Goal: Feedback & Contribution: Submit feedback/report problem

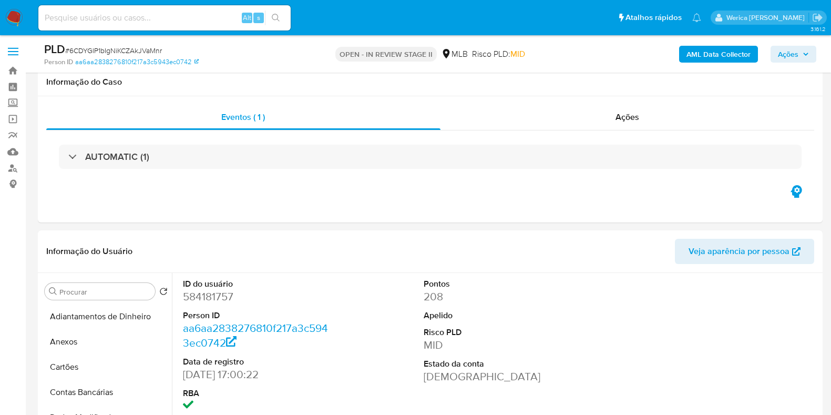
select select "10"
drag, startPoint x: 0, startPoint y: 0, endPoint x: 538, endPoint y: 305, distance: 618.4
click at [538, 305] on div "ID do usuário 584181757 Person ID aa6aa2838276810f217a3c5943ec0742 Data de regi…" at bounding box center [496, 407] width 648 height 269
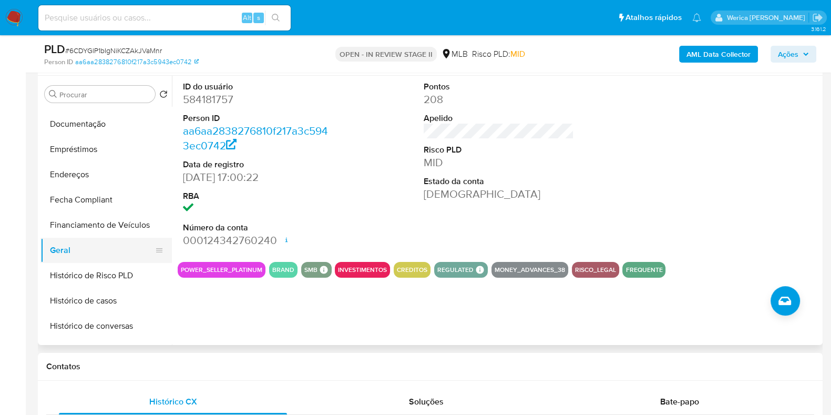
scroll to position [328, 0]
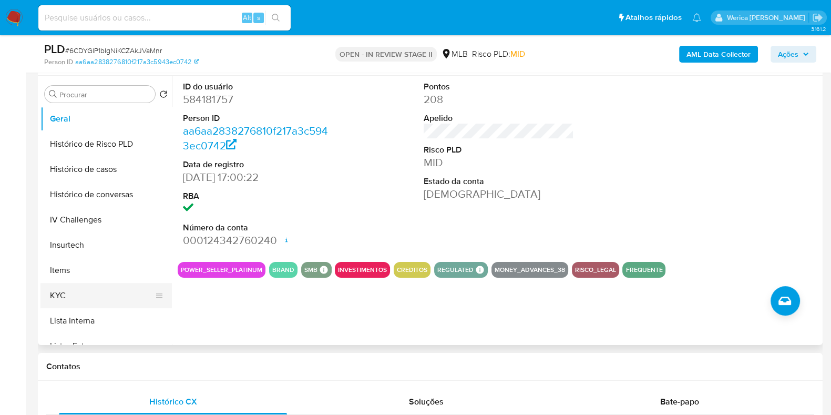
click at [119, 299] on button "KYC" at bounding box center [101, 295] width 123 height 25
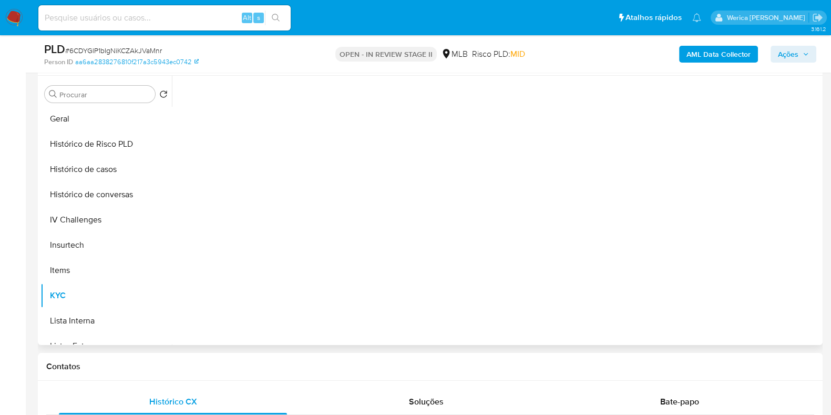
scroll to position [131, 0]
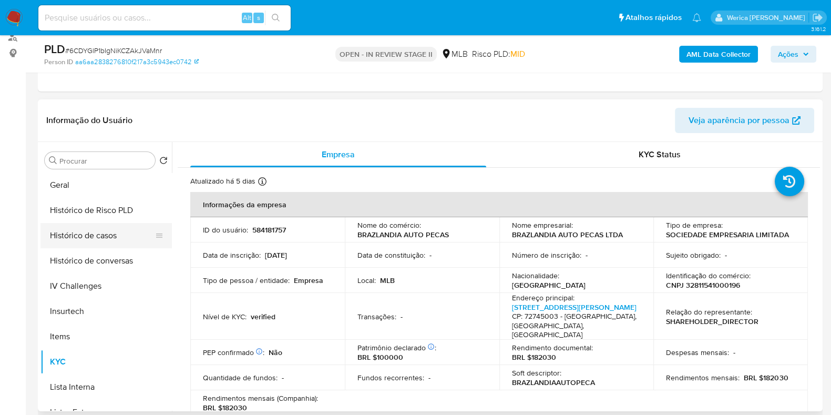
click at [108, 245] on button "Histórico de casos" at bounding box center [101, 235] width 123 height 25
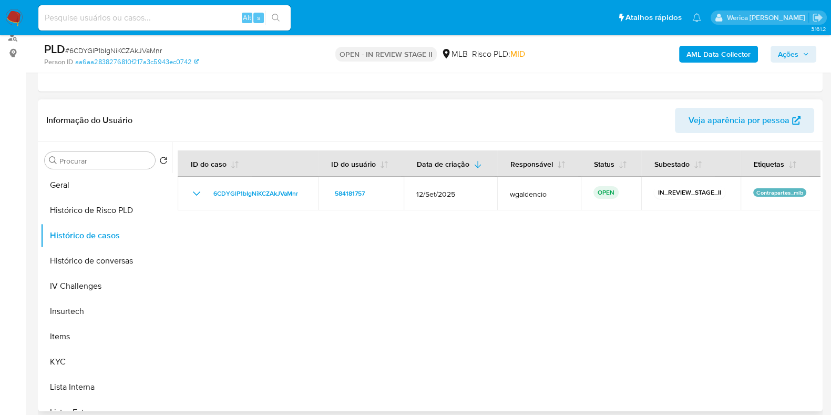
scroll to position [0, 0]
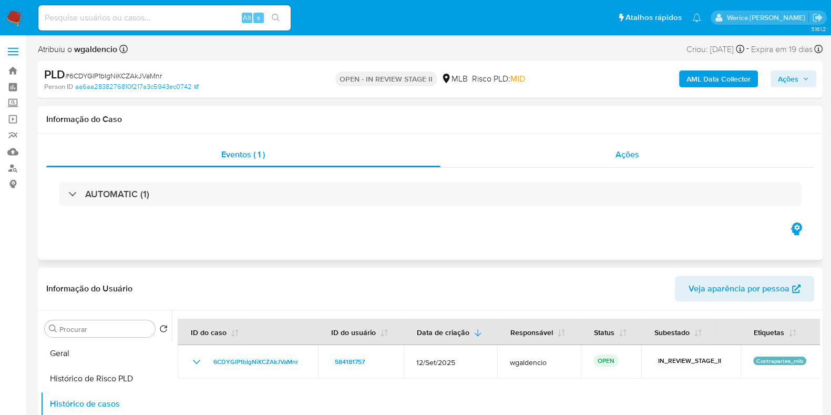
click at [615, 159] on div "Ações" at bounding box center [627, 154] width 374 height 25
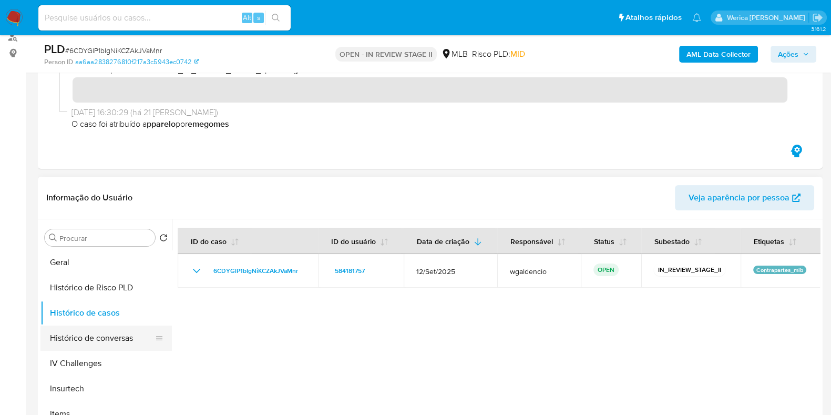
scroll to position [131, 0]
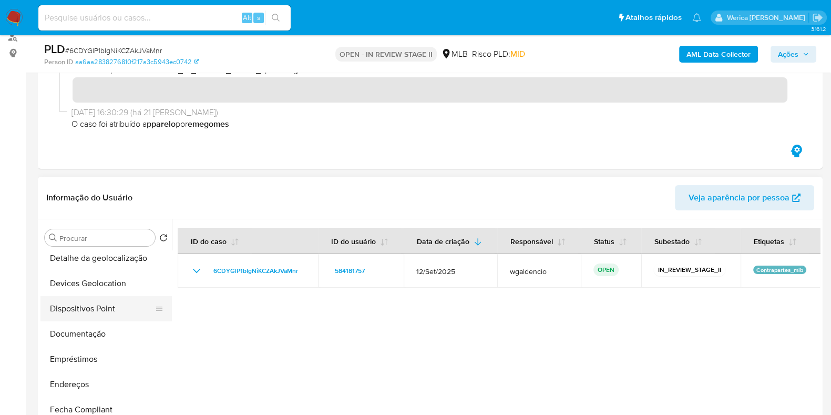
drag, startPoint x: 116, startPoint y: 296, endPoint x: 118, endPoint y: 306, distance: 10.3
click at [116, 296] on button "Dispositivos Point" at bounding box center [101, 308] width 123 height 25
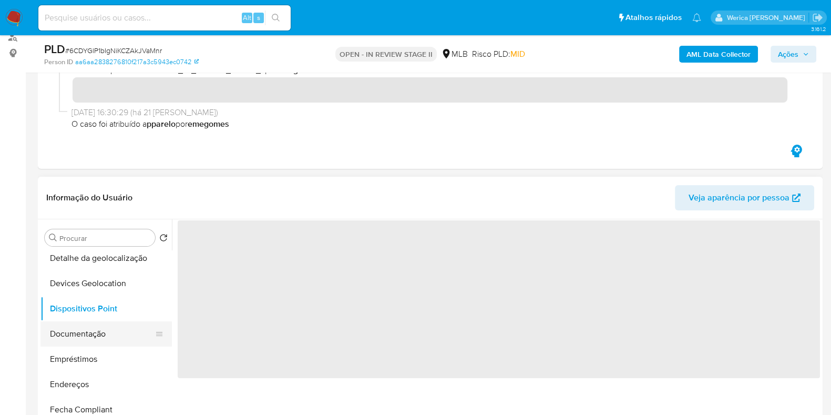
click at [120, 331] on button "Documentação" at bounding box center [101, 333] width 123 height 25
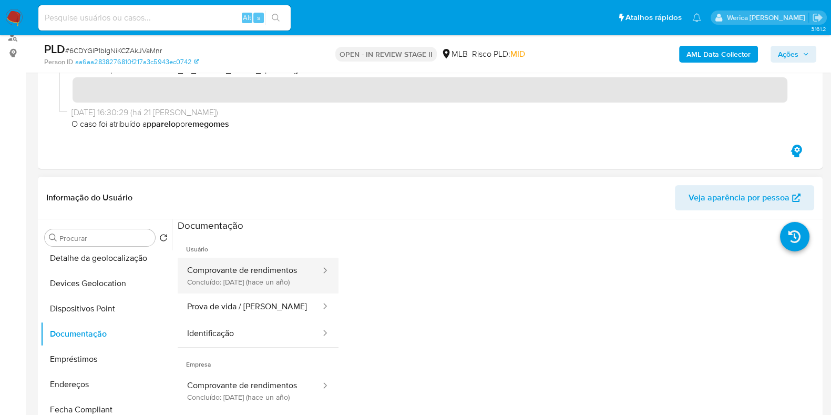
click at [287, 257] on button "Comprovante de rendimentos Concluído: 18/11/2024 (hace un año)" at bounding box center [250, 275] width 144 height 36
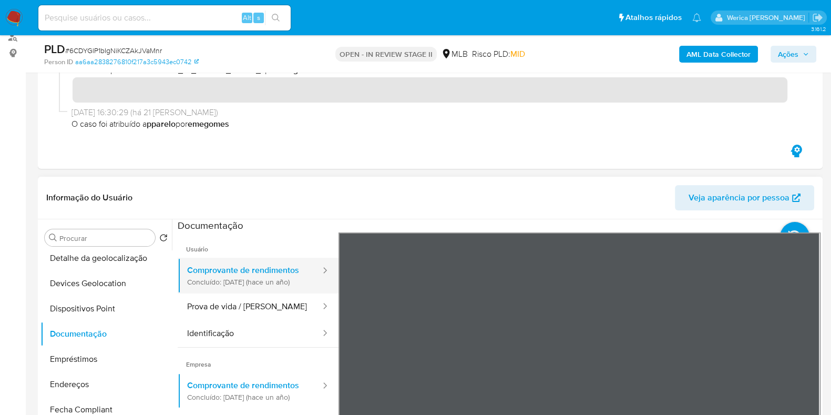
click at [292, 269] on button "Comprovante de rendimentos Concluído: 18/11/2024 (hace un año)" at bounding box center [250, 275] width 144 height 36
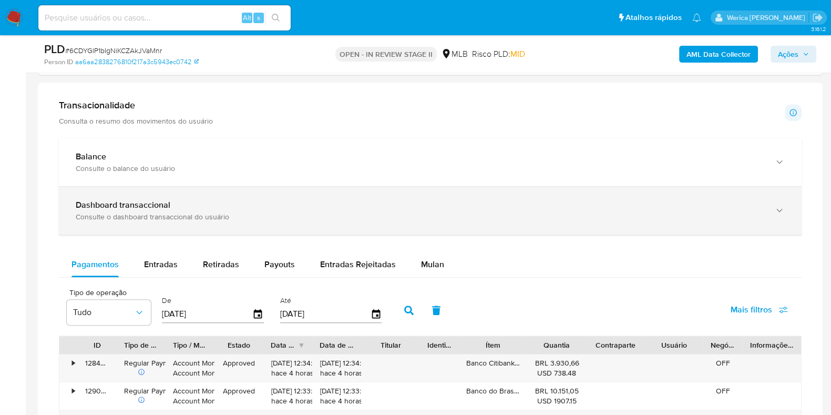
scroll to position [774, 0]
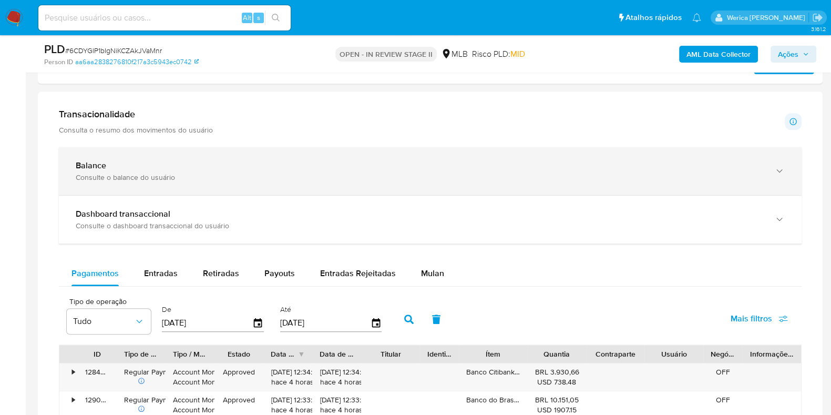
click at [491, 173] on div "Consulte o balance do usuário" at bounding box center [420, 176] width 688 height 9
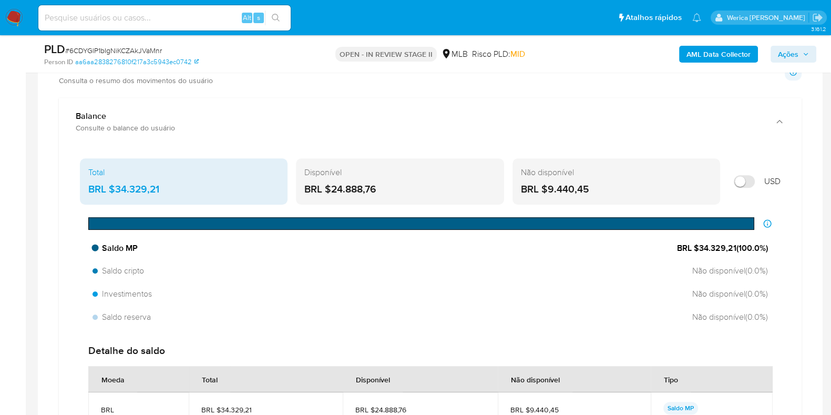
scroll to position [840, 0]
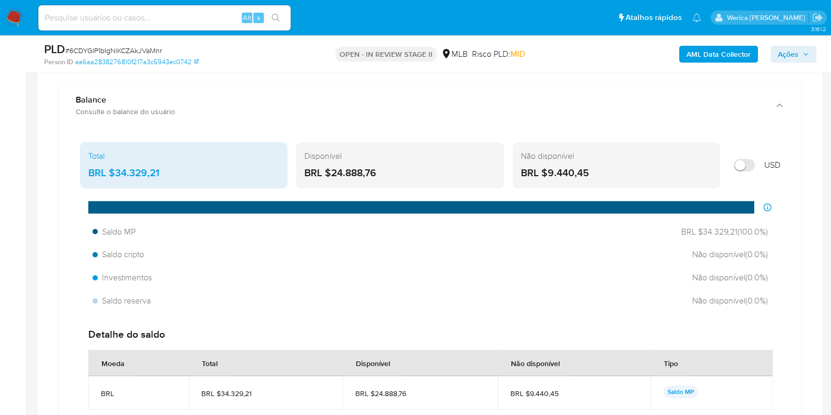
drag, startPoint x: 114, startPoint y: 170, endPoint x: 172, endPoint y: 167, distance: 58.4
click at [172, 167] on div "BRL $34.329,21" at bounding box center [183, 173] width 191 height 14
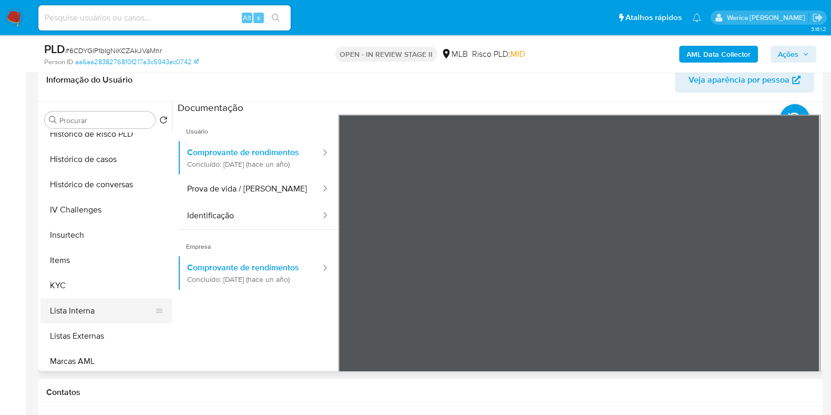
scroll to position [394, 0]
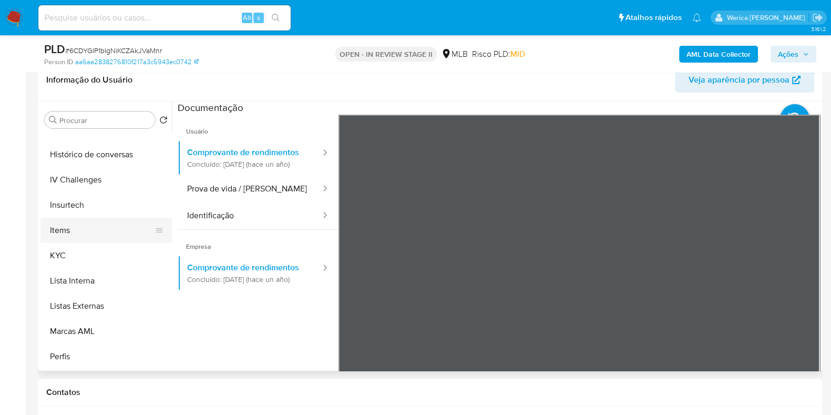
click at [99, 240] on button "Items" at bounding box center [101, 230] width 123 height 25
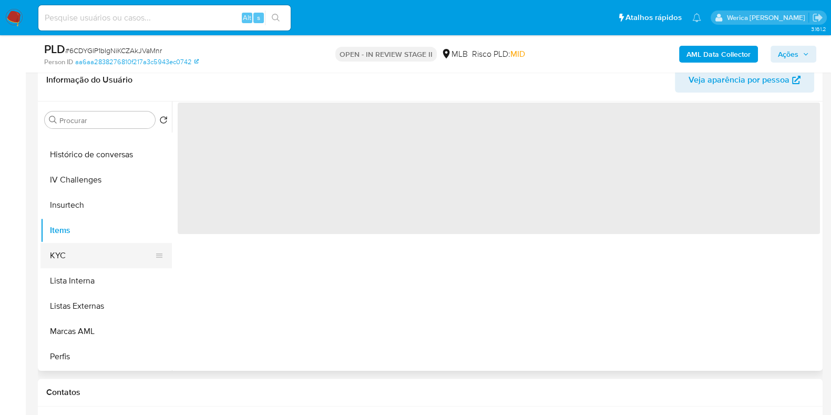
click at [92, 256] on button "KYC" at bounding box center [101, 255] width 123 height 25
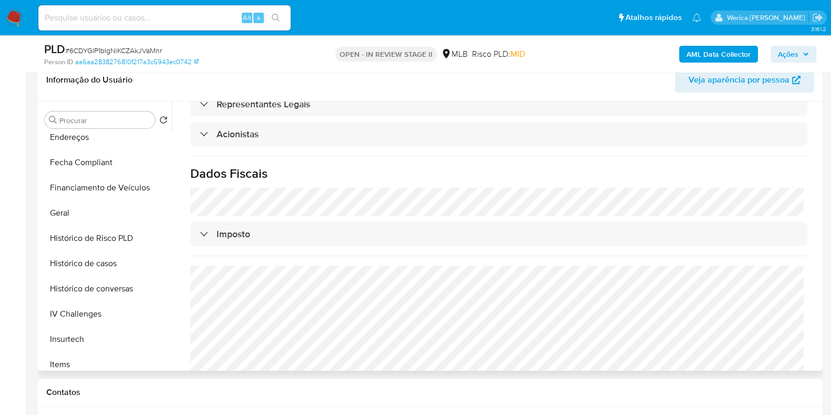
scroll to position [197, 0]
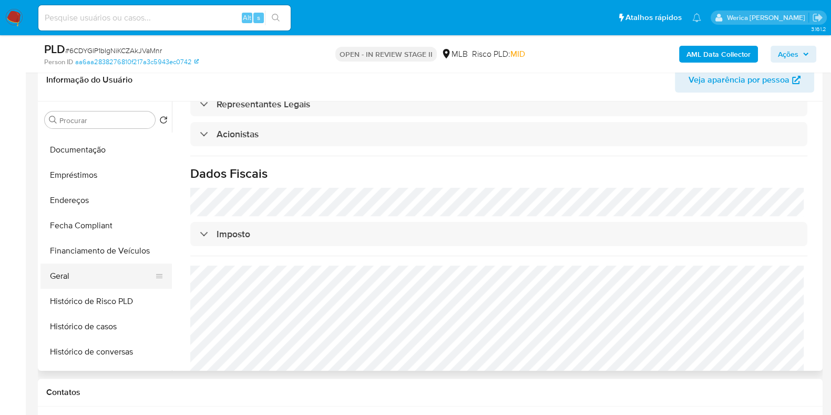
click at [99, 277] on button "Geral" at bounding box center [101, 275] width 123 height 25
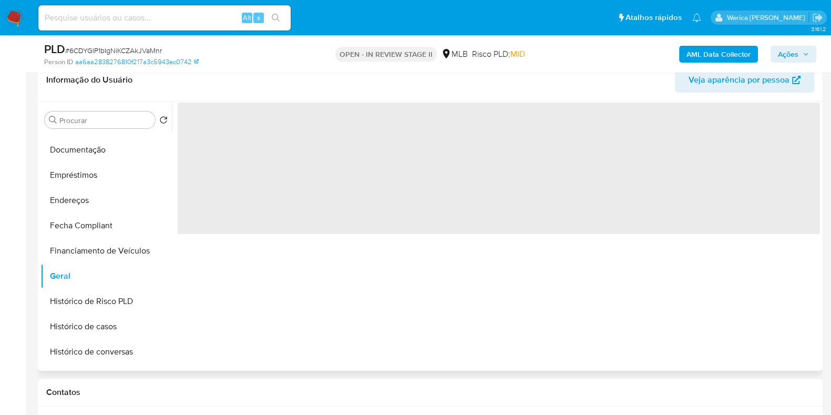
scroll to position [0, 0]
click at [574, 262] on div "‌" at bounding box center [496, 235] width 648 height 269
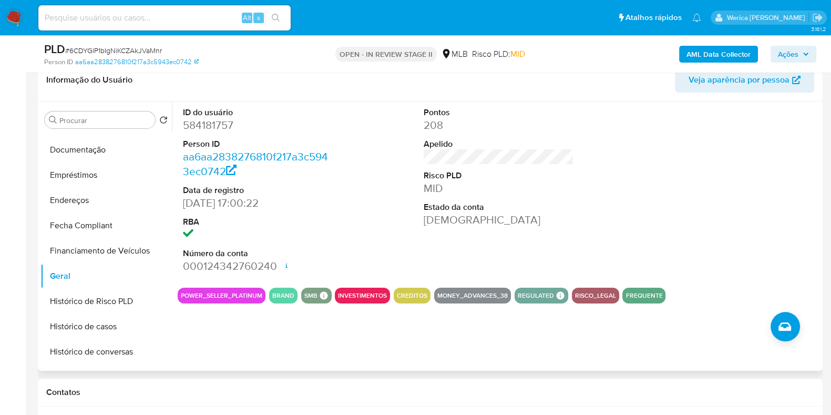
click at [623, 220] on div "ID do usuário 584181757 Person ID aa6aa2838276810f217a3c5943ec0742 Data de regi…" at bounding box center [499, 190] width 642 height 178
click at [726, 220] on div at bounding box center [739, 190] width 161 height 178
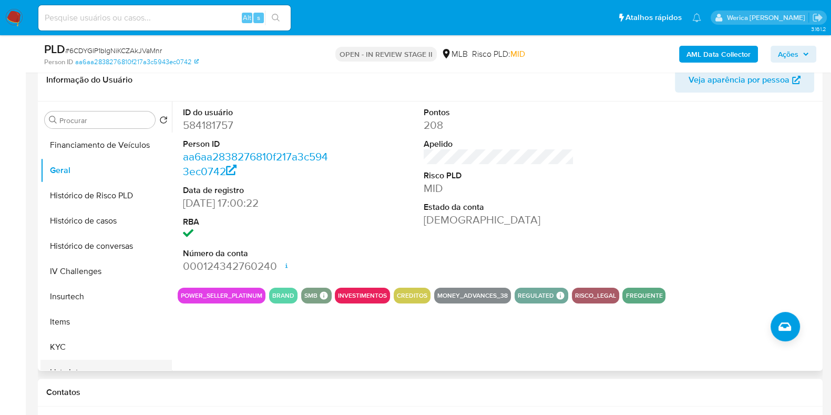
scroll to position [394, 0]
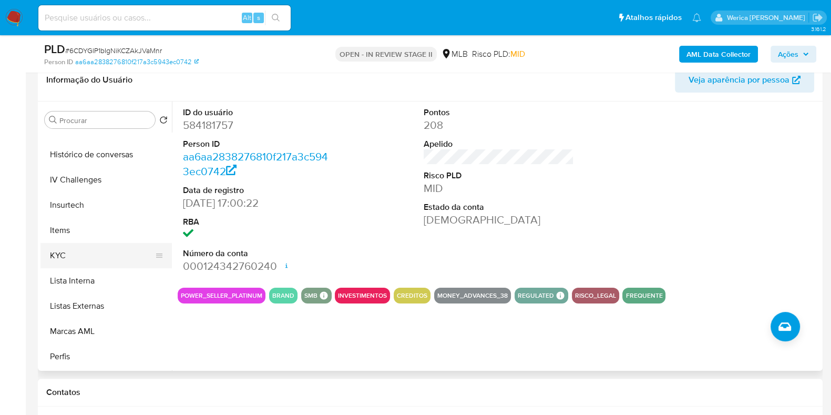
click at [100, 258] on button "KYC" at bounding box center [101, 255] width 123 height 25
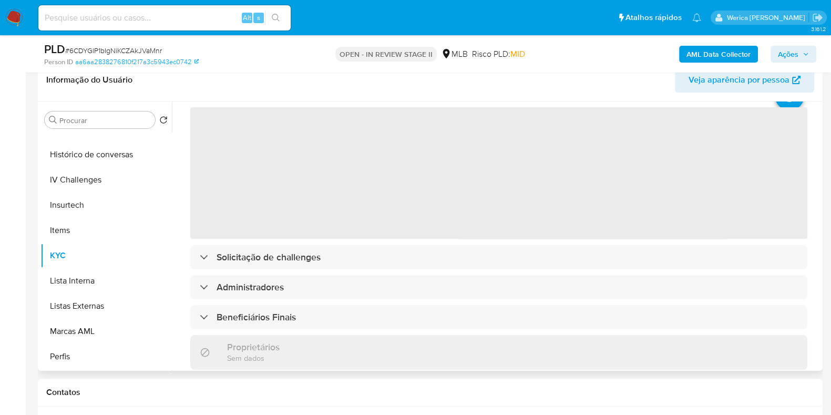
scroll to position [65, 0]
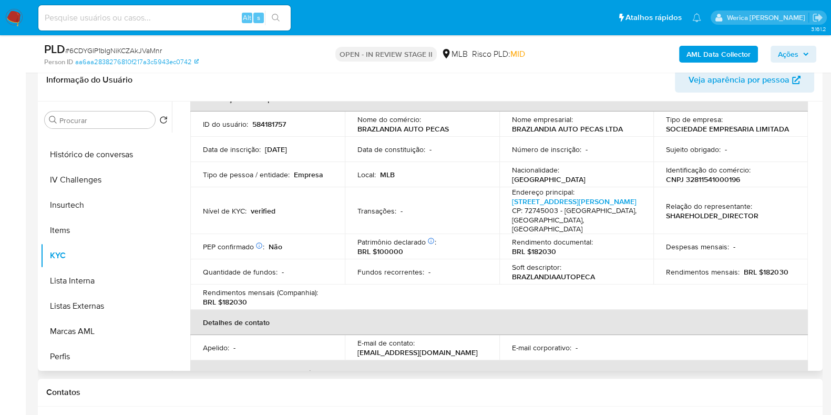
click at [778, 202] on div "Relação do representante : SHAREHOLDER_DIRECTOR" at bounding box center [730, 210] width 129 height 19
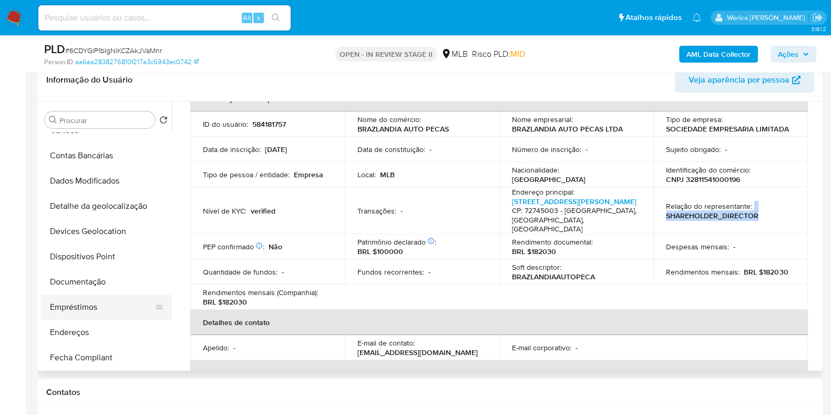
click at [126, 314] on button "Empréstimos" at bounding box center [101, 306] width 123 height 25
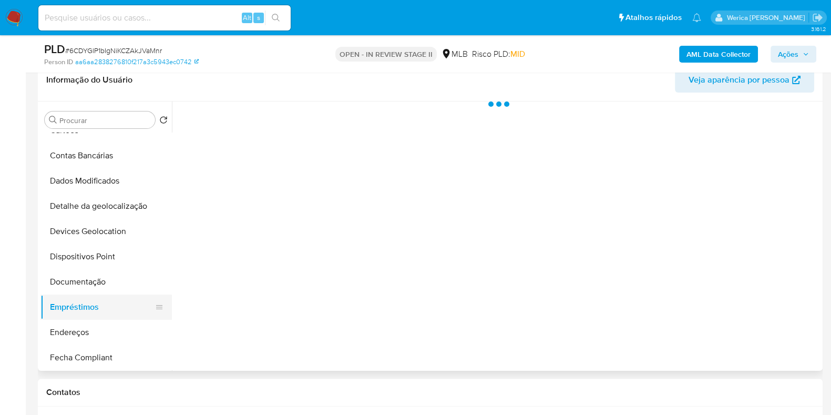
scroll to position [0, 0]
click at [119, 335] on button "Endereços" at bounding box center [101, 331] width 123 height 25
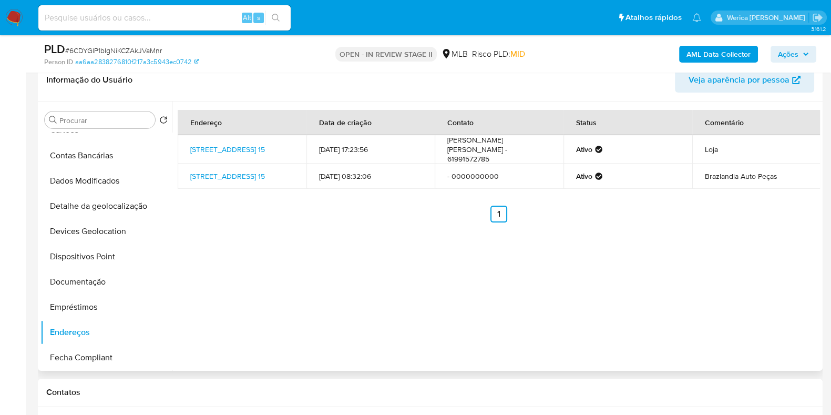
click at [694, 256] on div "Endereço Data de criação Contato Status Comentário Quadra 45 Conjunto C 15, Bra…" at bounding box center [496, 235] width 648 height 269
click at [250, 180] on link "Quadra 45 Conjunto Ae 3 15, Brasília, Distrito Federal, 72745003, Brasil 15" at bounding box center [227, 176] width 75 height 11
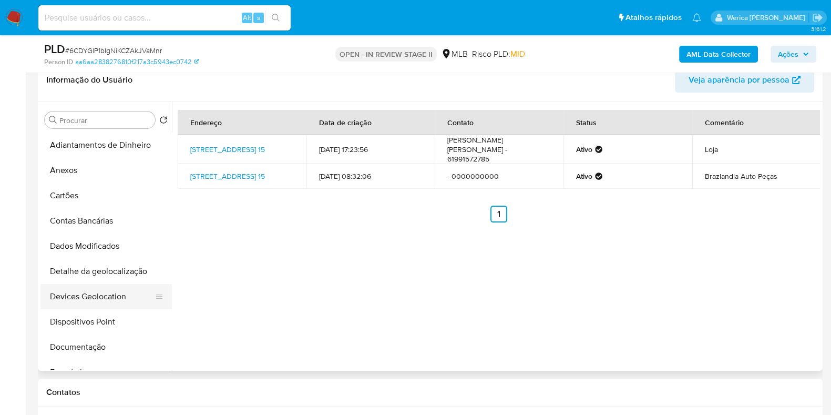
drag, startPoint x: 105, startPoint y: 277, endPoint x: 118, endPoint y: 286, distance: 15.9
click at [105, 277] on button "Detalhe da geolocalização" at bounding box center [105, 271] width 131 height 25
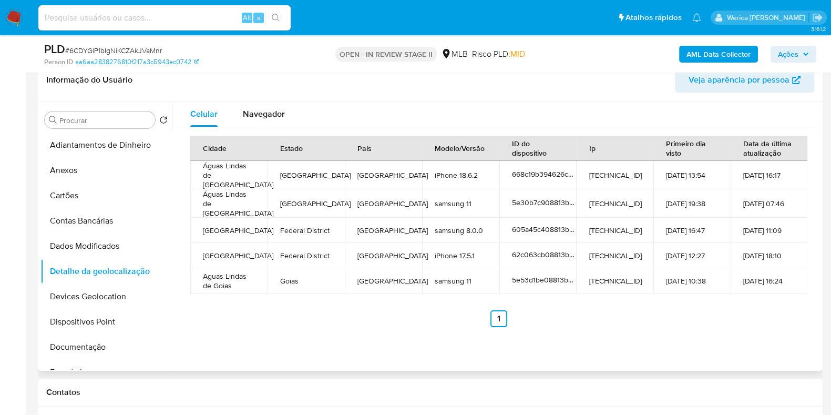
click at [625, 324] on div "Cidade Estado País Modelo/Versão ID do dispositivo Ip Primeiro dia visto Data d…" at bounding box center [499, 231] width 642 height 208
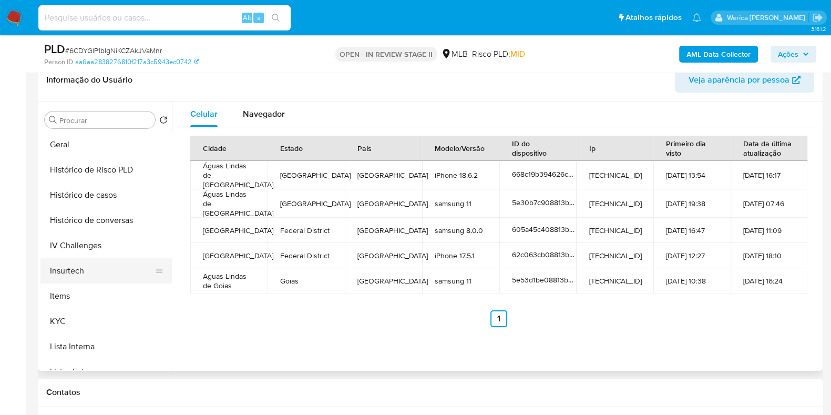
scroll to position [459, 0]
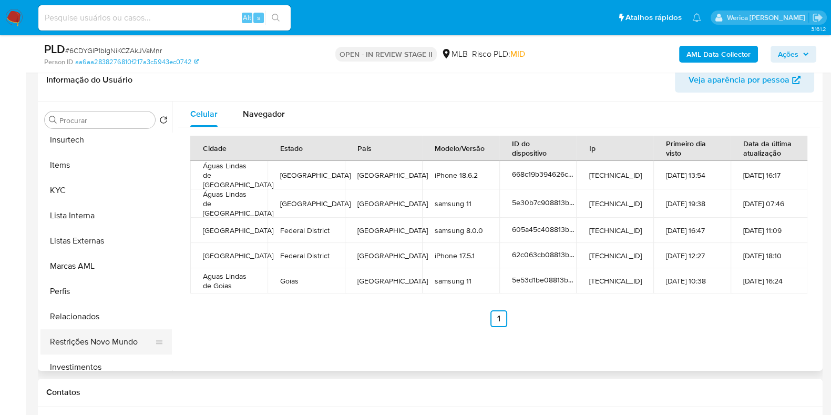
click at [121, 341] on button "Restrições Novo Mundo" at bounding box center [101, 341] width 123 height 25
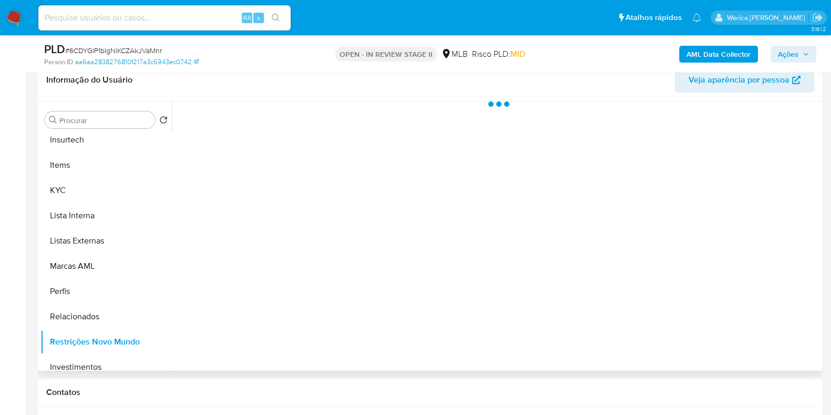
click at [273, 188] on div at bounding box center [496, 235] width 648 height 269
click at [279, 135] on div at bounding box center [496, 235] width 648 height 269
click at [280, 130] on div at bounding box center [496, 235] width 648 height 269
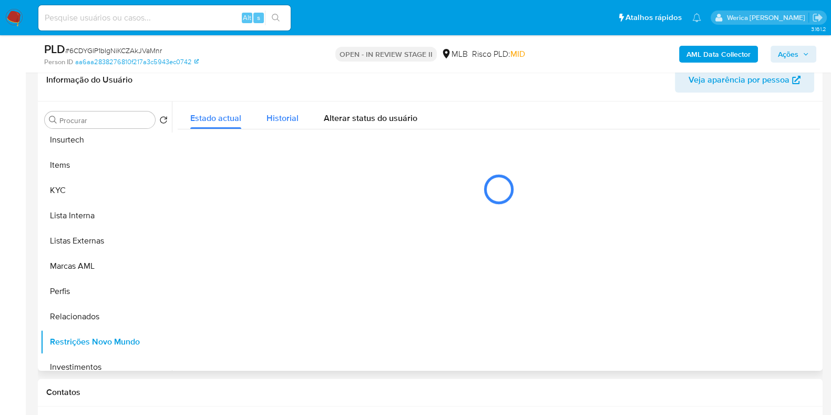
click at [276, 124] on div "Historial" at bounding box center [282, 115] width 32 height 28
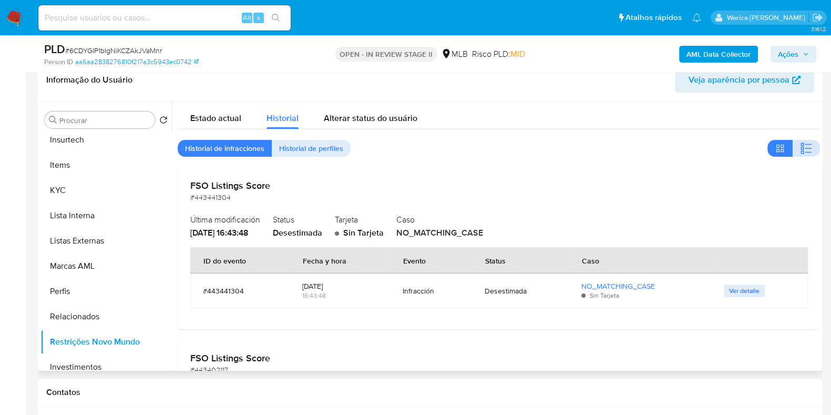
click at [802, 146] on icon "button" at bounding box center [806, 148] width 13 height 13
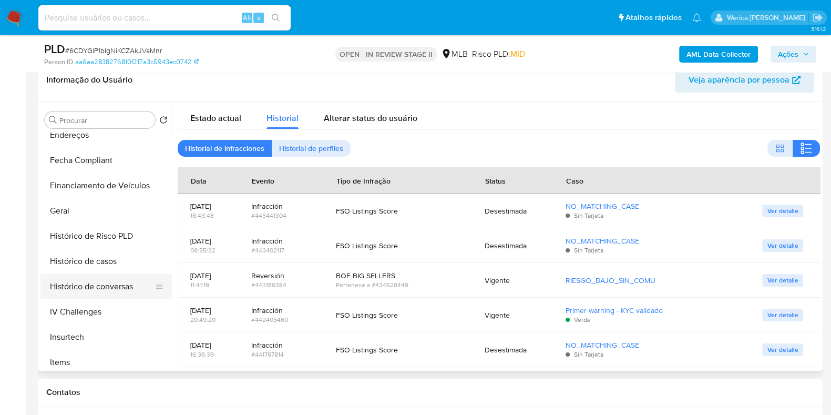
scroll to position [131, 0]
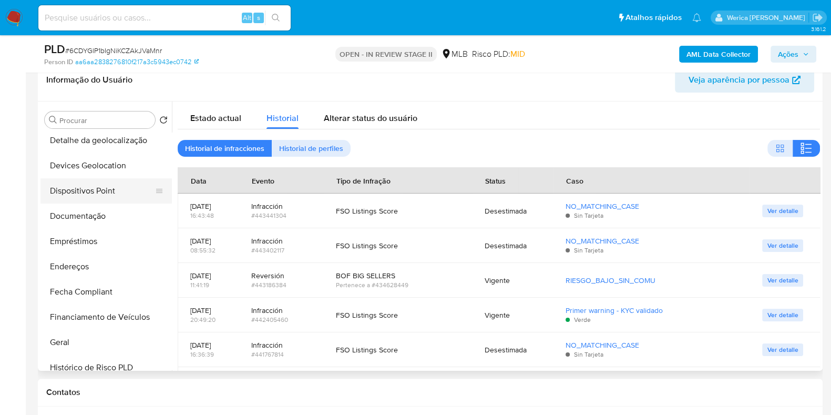
click at [110, 194] on button "Dispositivos Point" at bounding box center [101, 190] width 123 height 25
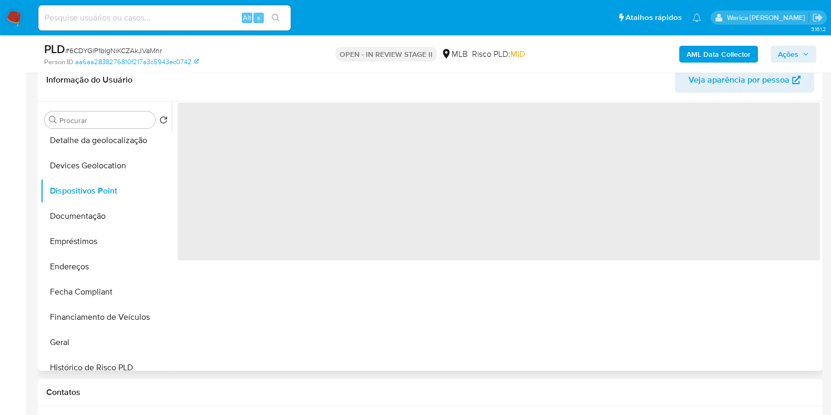
click at [338, 304] on div "‌" at bounding box center [496, 235] width 648 height 269
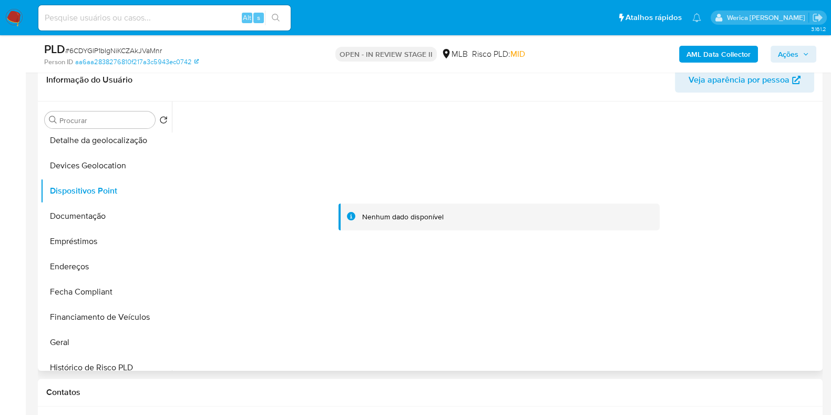
click at [664, 94] on div "Informação do Usuário Veja aparência por pessoa" at bounding box center [430, 80] width 784 height 43
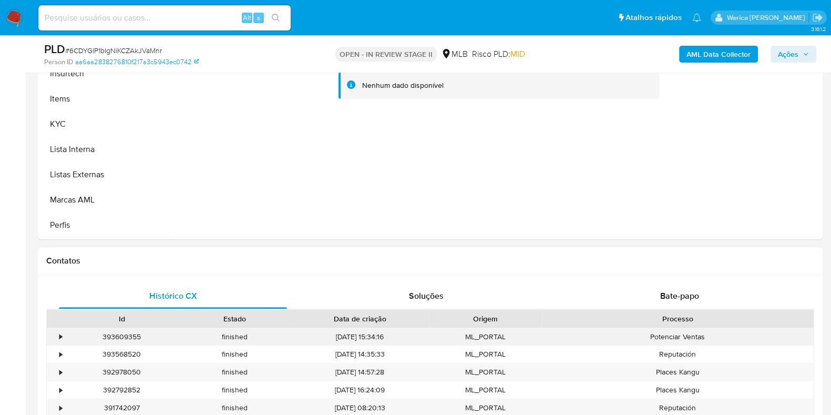
scroll to position [183, 0]
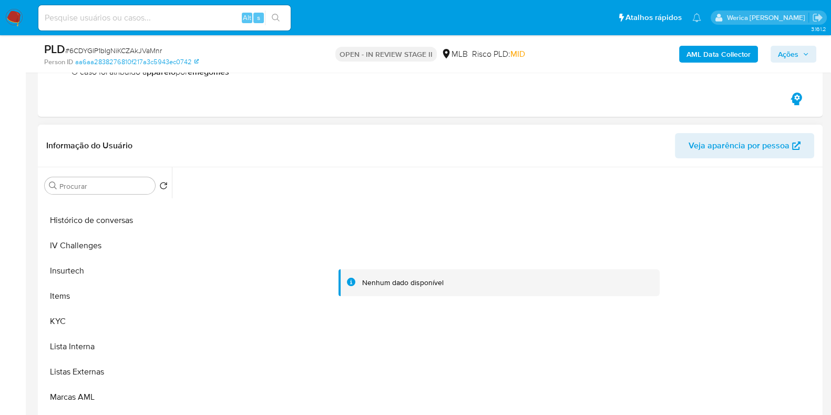
click at [597, 241] on div at bounding box center [499, 282] width 642 height 231
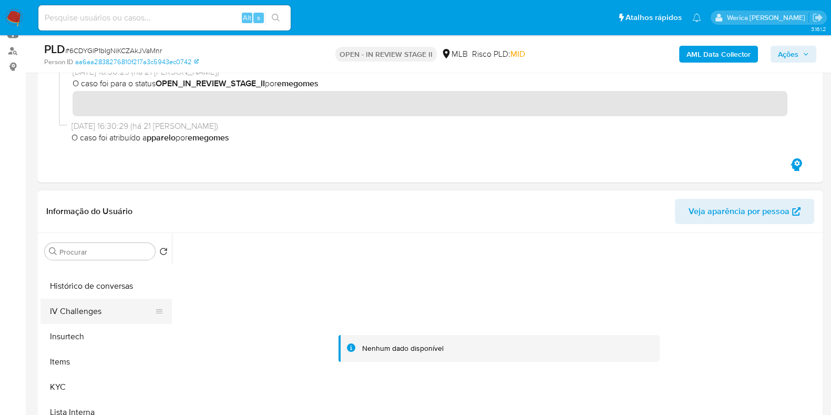
scroll to position [328, 0]
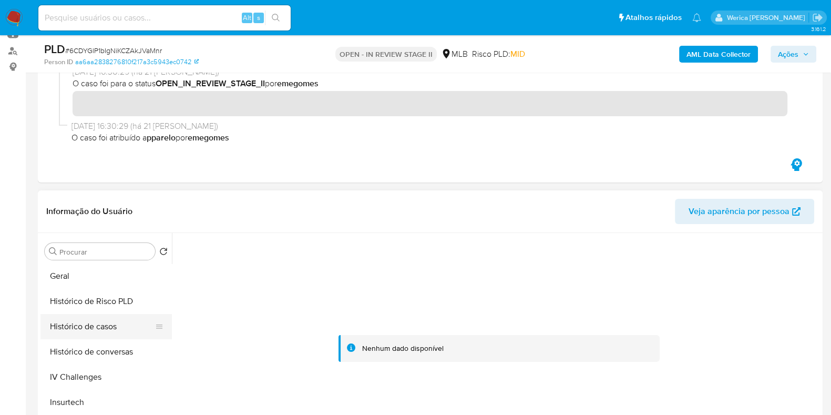
click at [102, 329] on button "Histórico de casos" at bounding box center [101, 326] width 123 height 25
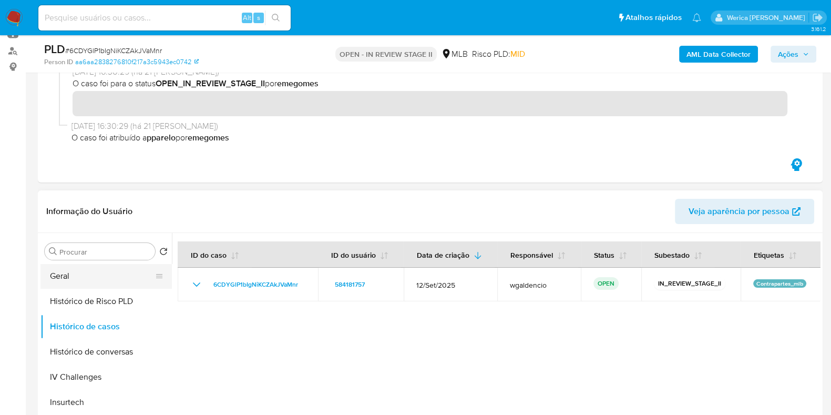
click at [87, 274] on button "Geral" at bounding box center [101, 275] width 123 height 25
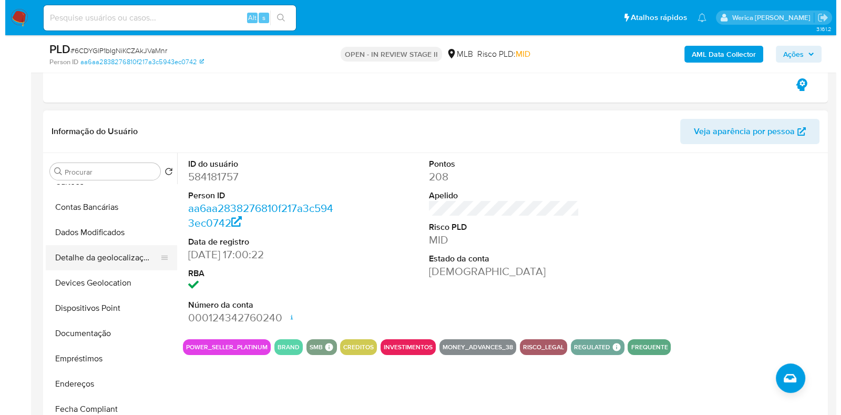
scroll to position [0, 0]
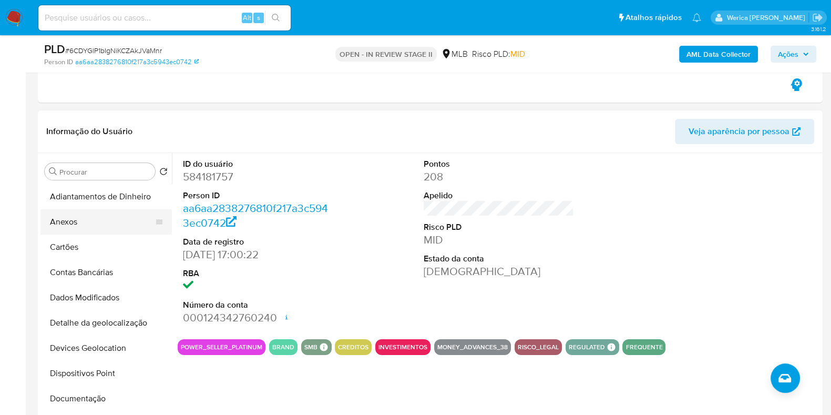
click at [98, 233] on button "Anexos" at bounding box center [101, 221] width 123 height 25
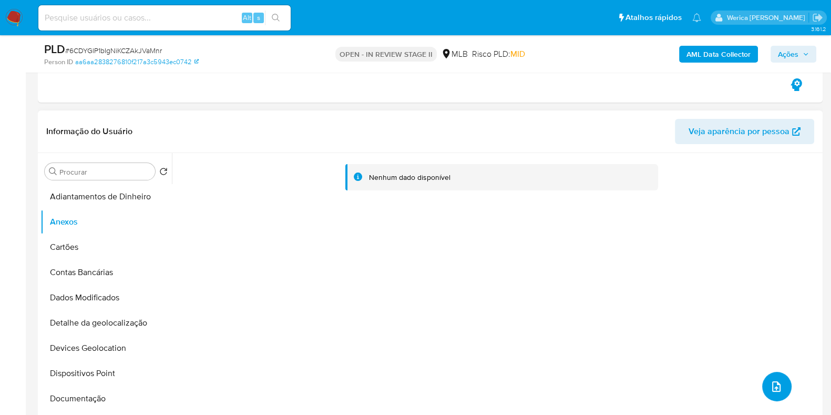
click at [779, 389] on button "upload-file" at bounding box center [776, 385] width 29 height 29
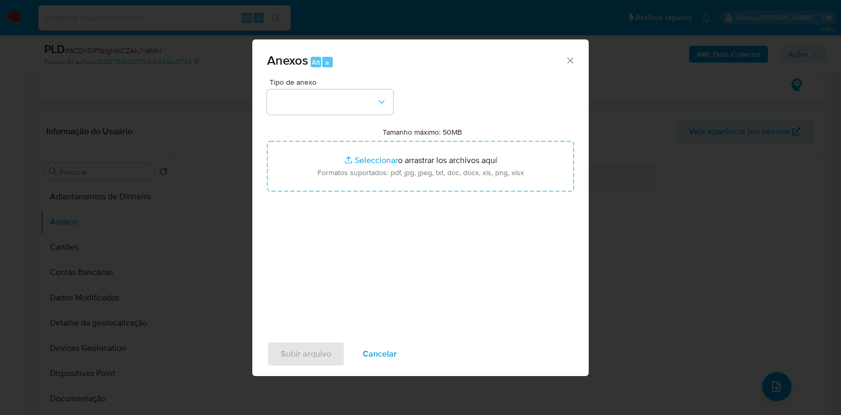
click at [363, 86] on div "Tipo de anexo" at bounding box center [330, 96] width 126 height 36
click at [364, 88] on div "Tipo de anexo" at bounding box center [330, 96] width 126 height 36
click at [366, 91] on button "button" at bounding box center [330, 101] width 126 height 25
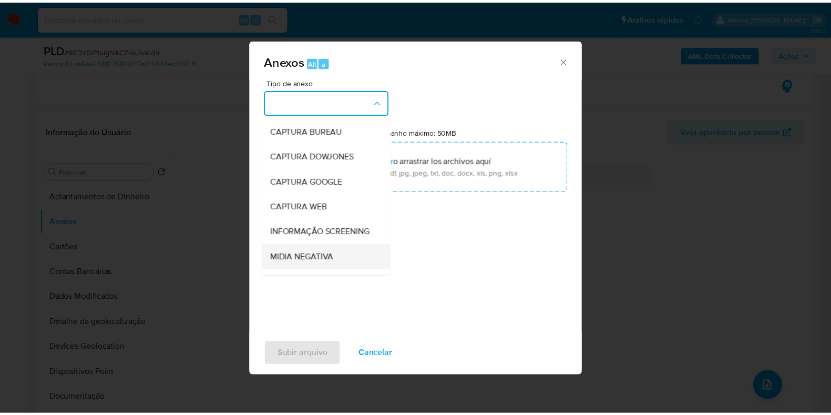
scroll to position [131, 0]
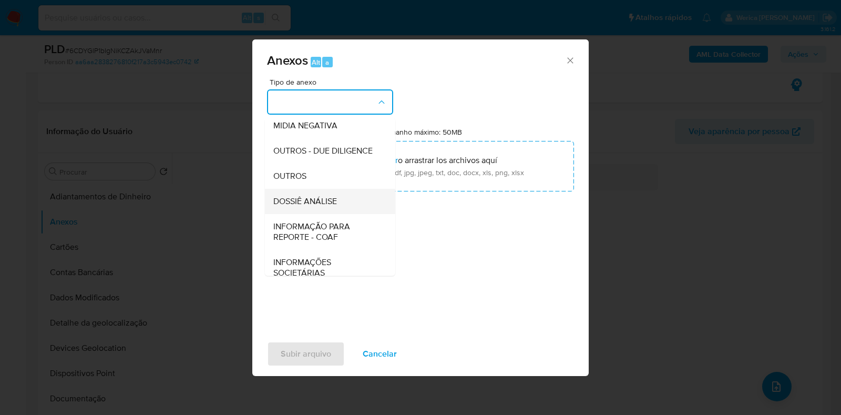
click at [340, 214] on div "DOSSIÊ ANÁLISE" at bounding box center [326, 201] width 107 height 25
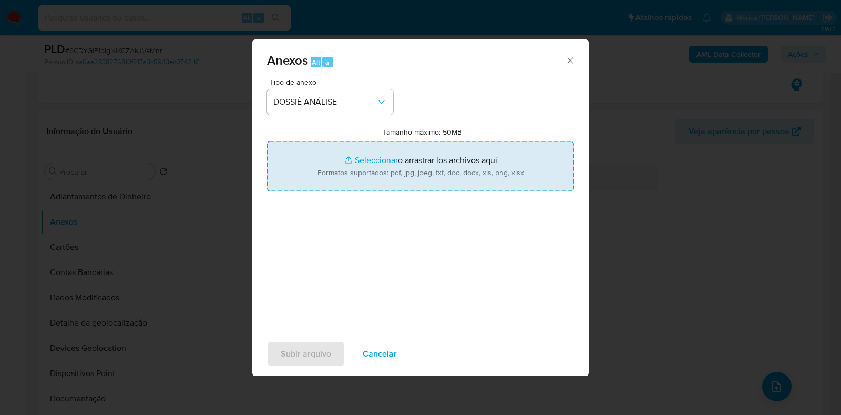
click at [398, 166] on input "Tamanho máximo: 50MB Seleccionar archivos" at bounding box center [420, 166] width 307 height 50
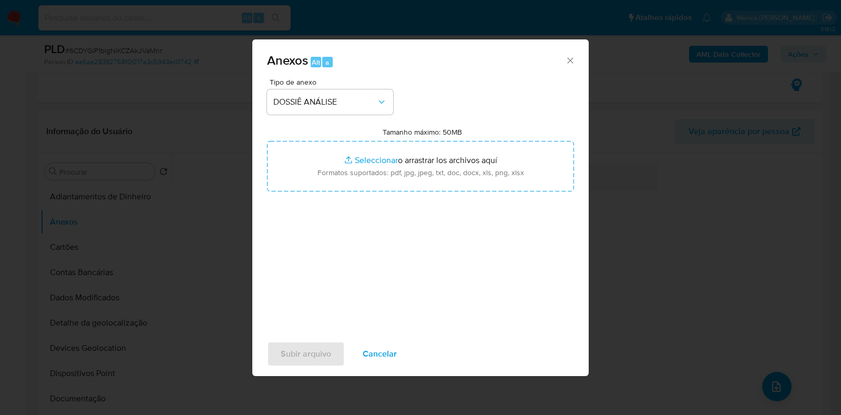
click at [374, 343] on span "Cancelar" at bounding box center [380, 353] width 34 height 23
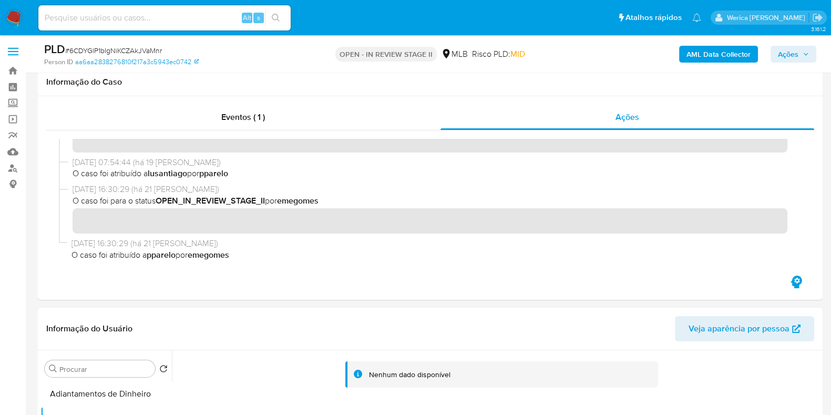
scroll to position [0, 0]
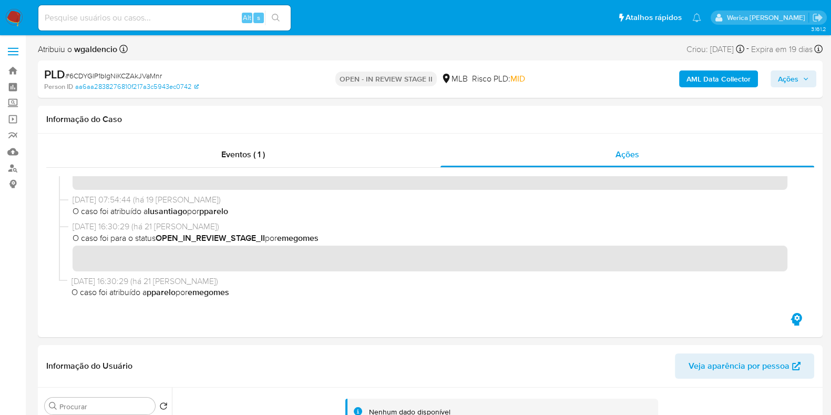
click at [687, 89] on div "AML Data Collector Ações" at bounding box center [689, 79] width 254 height 25
click at [705, 78] on b "AML Data Collector" at bounding box center [718, 78] width 64 height 17
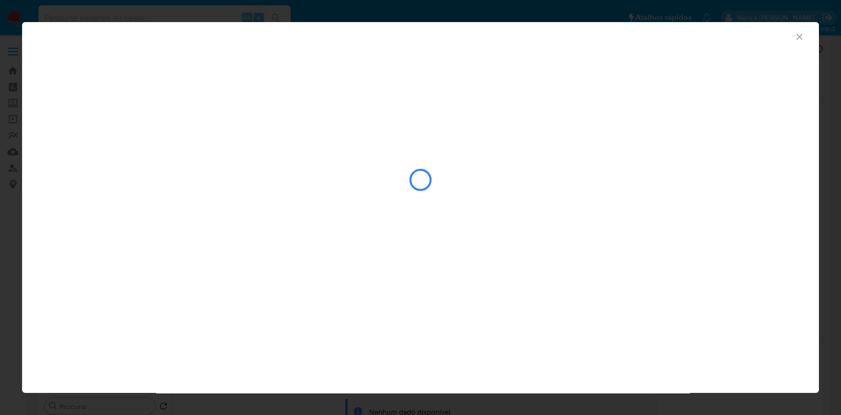
click at [799, 39] on icon "Fechar a janela" at bounding box center [799, 37] width 11 height 11
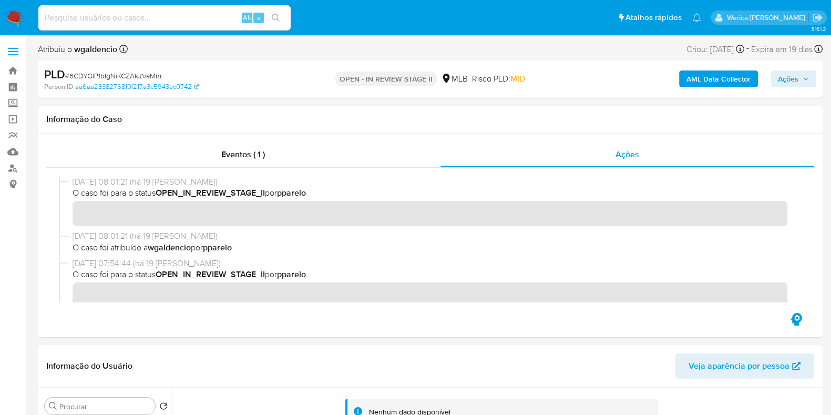
click at [783, 78] on span "Ações" at bounding box center [788, 78] width 20 height 17
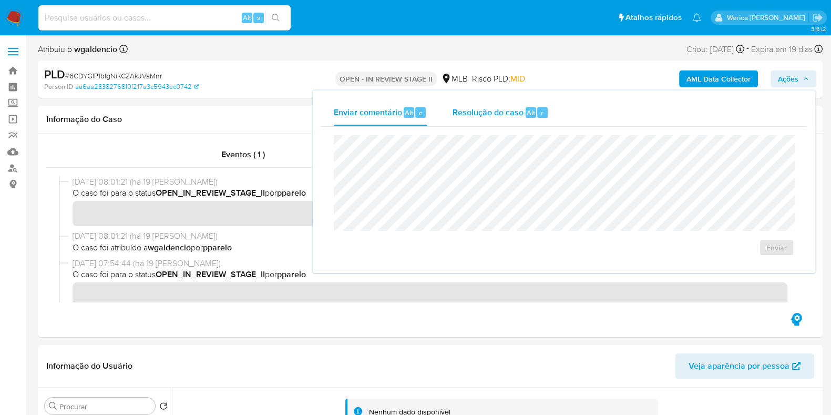
click at [522, 122] on div "Resolução do caso Alt r" at bounding box center [500, 112] width 96 height 27
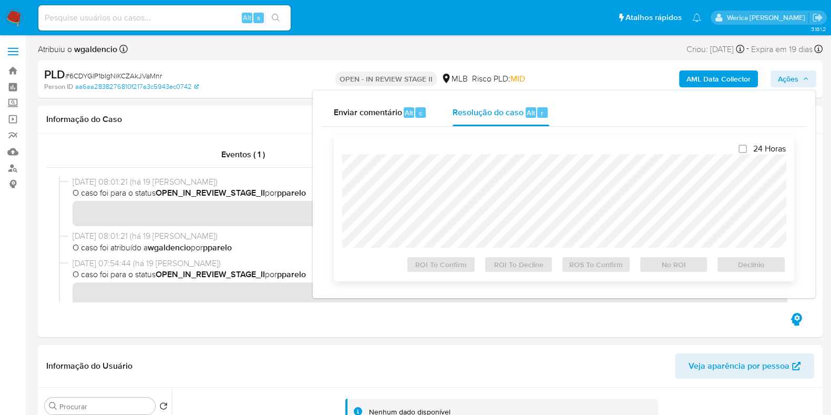
drag, startPoint x: 507, startPoint y: 120, endPoint x: 510, endPoint y: 152, distance: 32.2
click at [508, 136] on div "Enviar comentário Alt c Resolução do caso Alt r Fechamento do caso 24 Horas ROI…" at bounding box center [564, 194] width 486 height 191
click at [593, 266] on span "ROS To Confirm" at bounding box center [596, 264] width 55 height 15
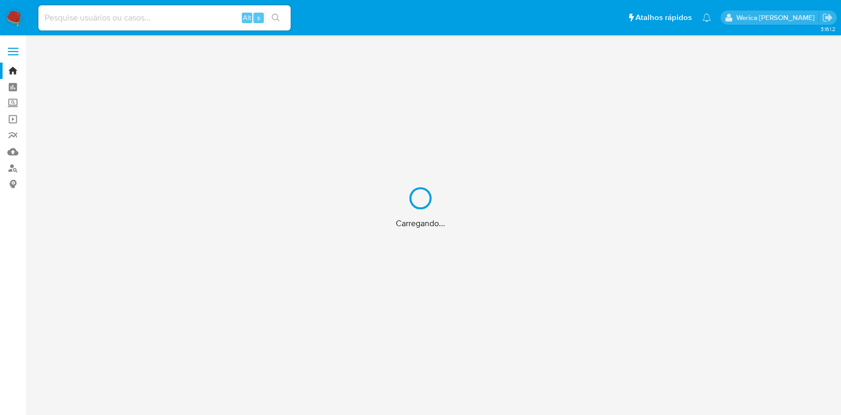
click at [196, 23] on div "Carregando..." at bounding box center [420, 207] width 841 height 415
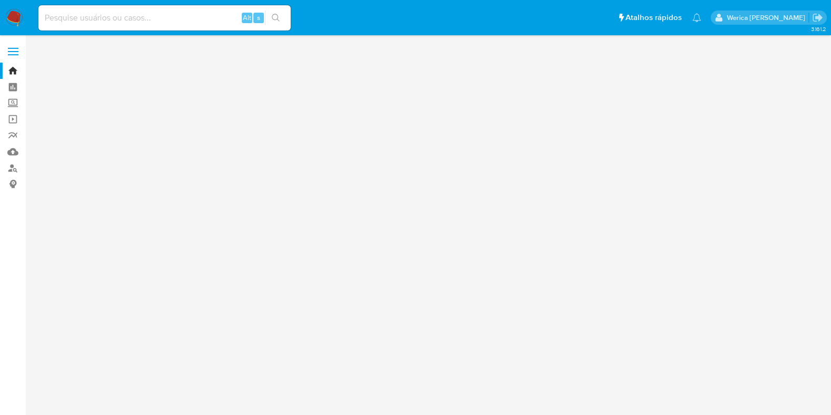
click at [199, 17] on input at bounding box center [164, 18] width 252 height 14
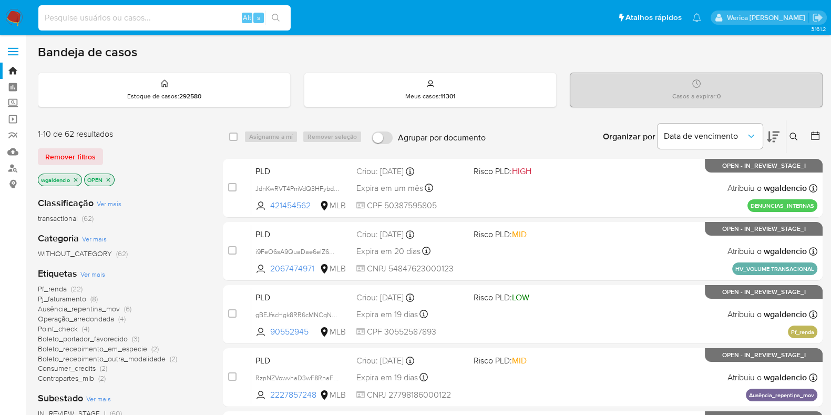
click at [202, 18] on input at bounding box center [164, 18] width 252 height 14
paste input "2225428531"
type input "2225428531"
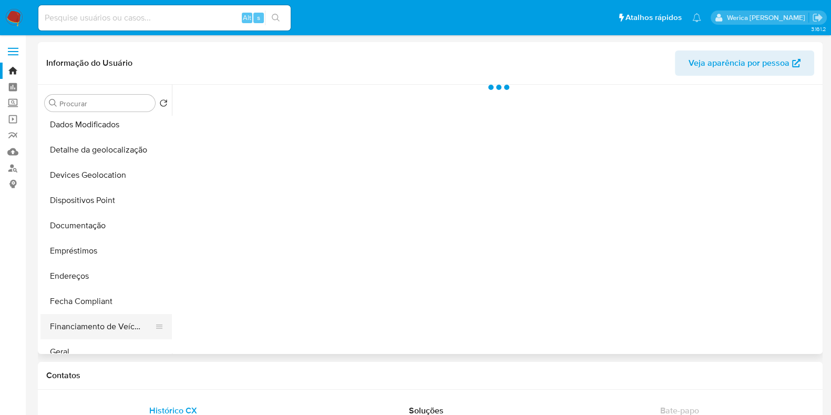
scroll to position [197, 0]
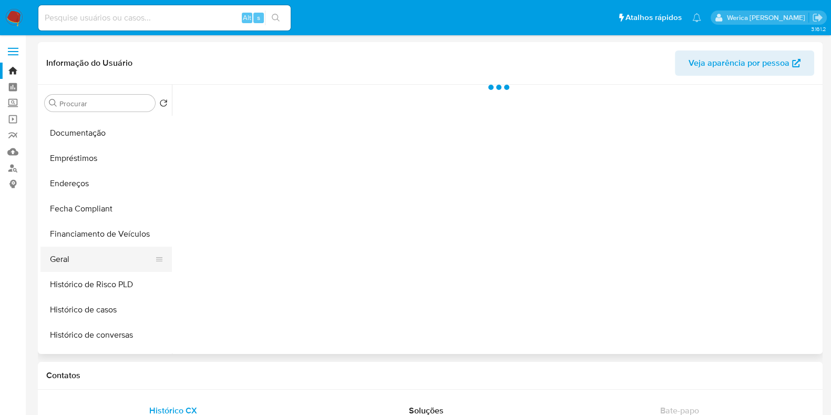
click at [63, 264] on button "Geral" at bounding box center [101, 258] width 123 height 25
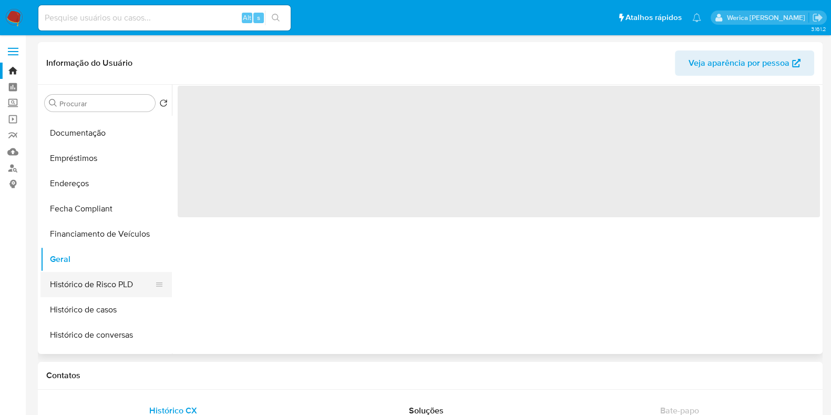
select select "10"
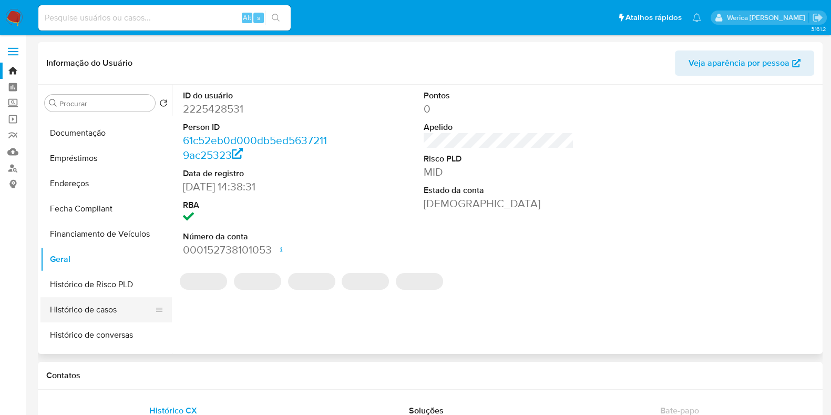
click at [60, 304] on button "Histórico de casos" at bounding box center [101, 309] width 123 height 25
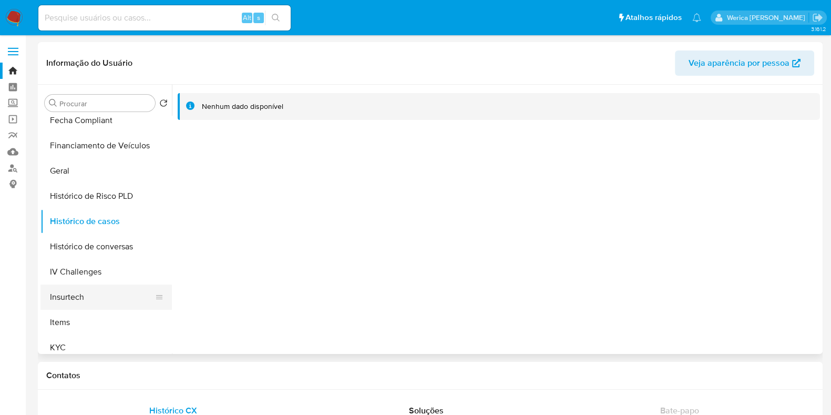
scroll to position [328, 0]
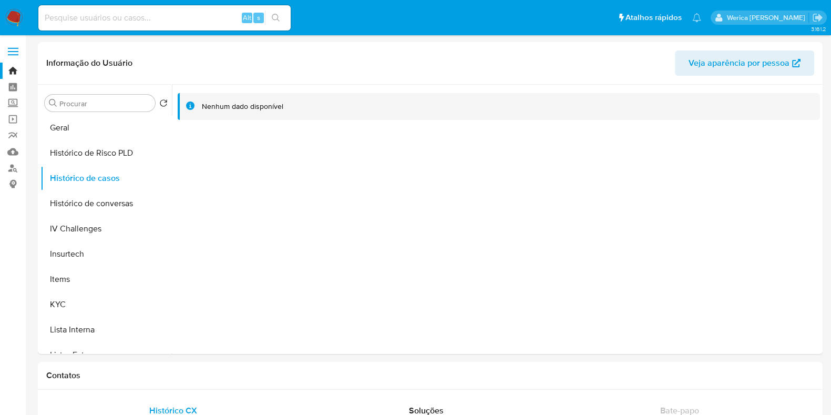
click at [171, 23] on input at bounding box center [164, 18] width 252 height 14
paste input "143753685"
type input "143753685"
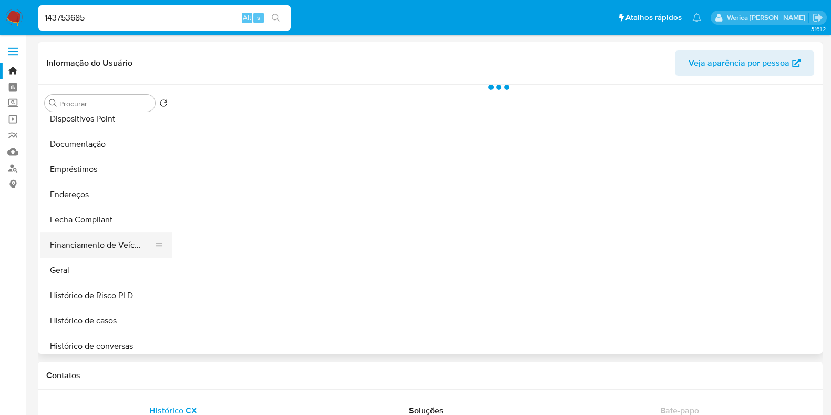
scroll to position [197, 0]
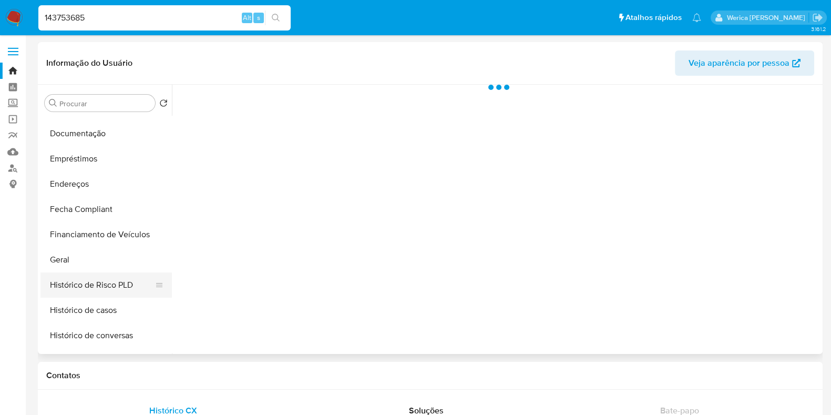
select select "10"
click at [125, 288] on button "Histórico de Risco PLD" at bounding box center [101, 284] width 123 height 25
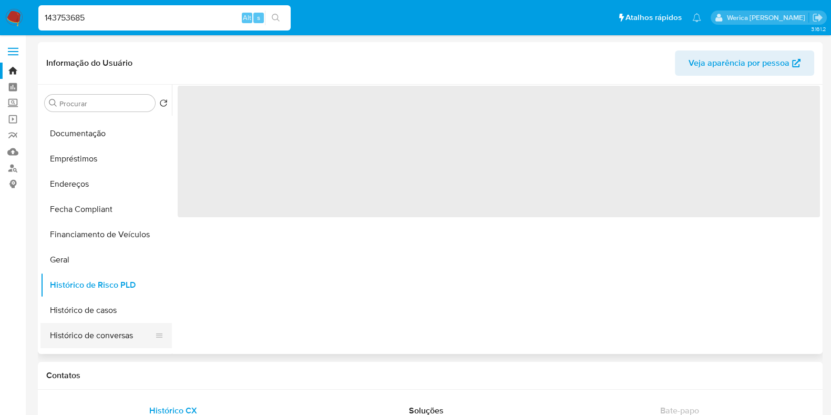
click at [121, 327] on button "Histórico de conversas" at bounding box center [101, 335] width 123 height 25
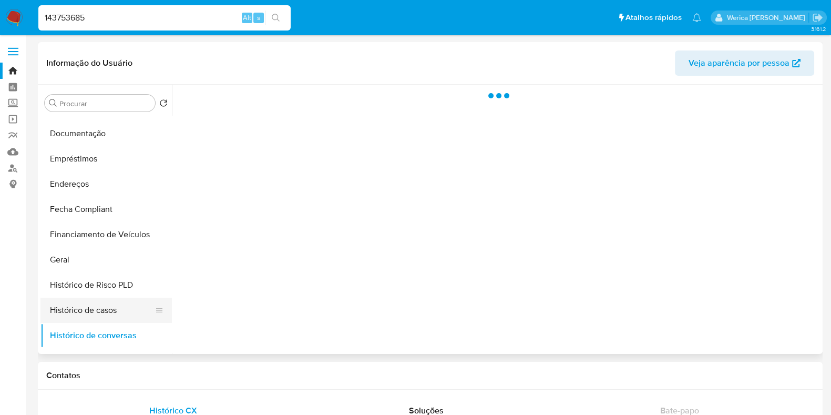
click at [115, 314] on button "Histórico de casos" at bounding box center [101, 309] width 123 height 25
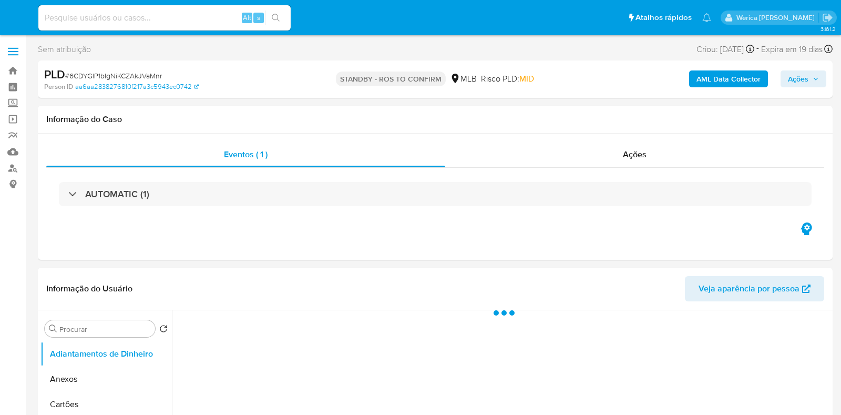
select select "10"
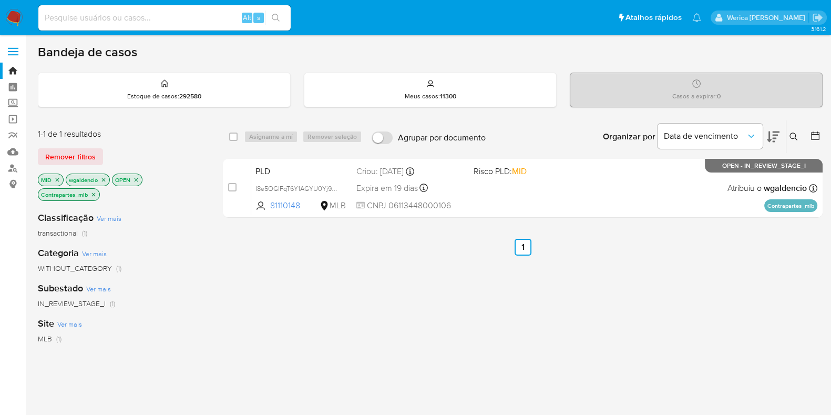
click at [611, 200] on div "PLD I8e5OGlFqT6Y1AGYU0Yj9upD 81110148 MLB Risco PLD: MID Criou: [DATE] Criou: […" at bounding box center [534, 187] width 566 height 53
click at [94, 194] on icon "close-filter" at bounding box center [94, 194] width 4 height 4
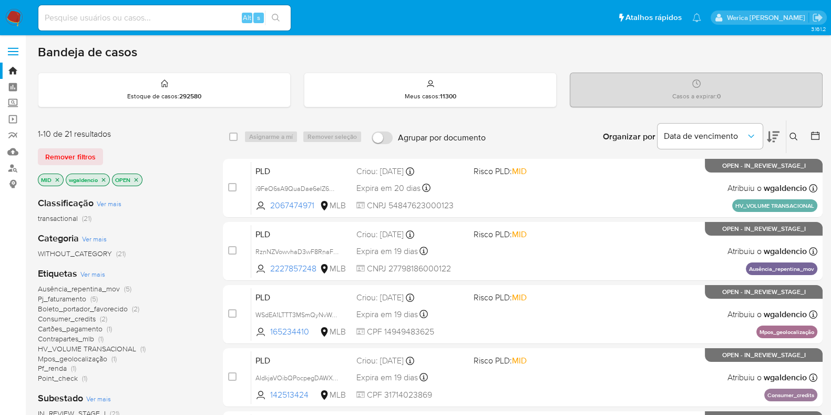
click at [58, 179] on icon "close-filter" at bounding box center [57, 180] width 6 height 6
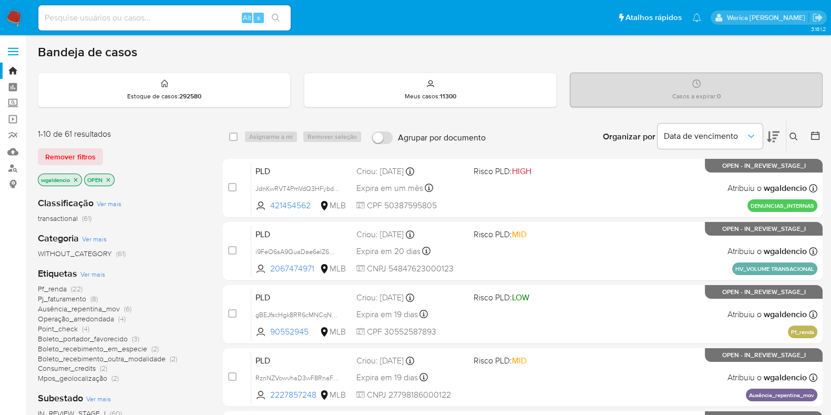
click at [68, 299] on span "Pj_faturamento" at bounding box center [62, 298] width 48 height 11
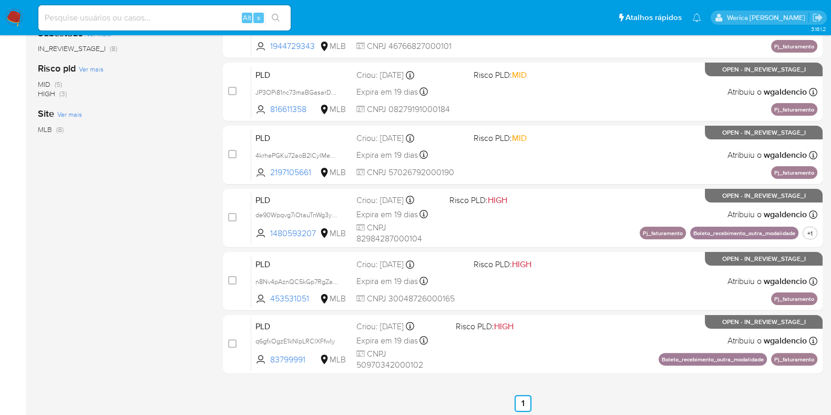
scroll to position [326, 0]
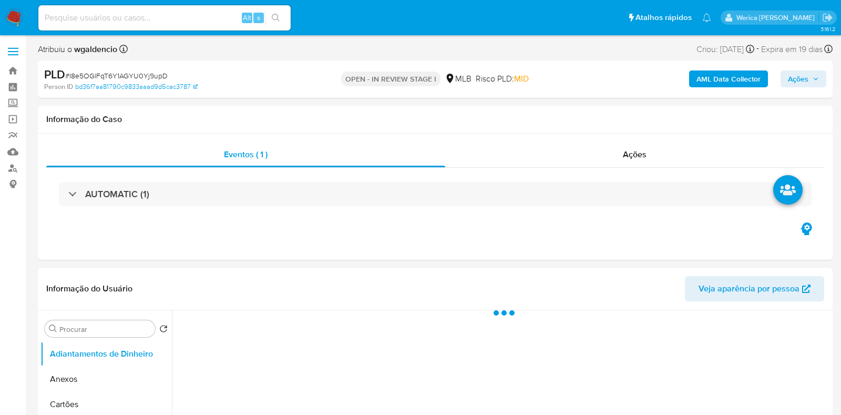
select select "10"
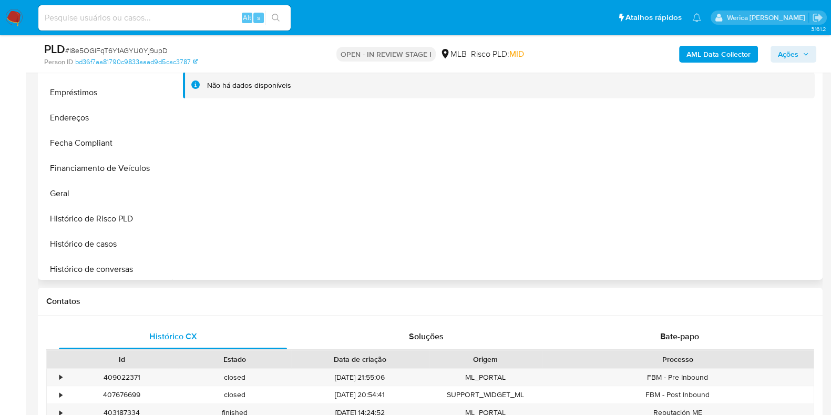
scroll to position [262, 0]
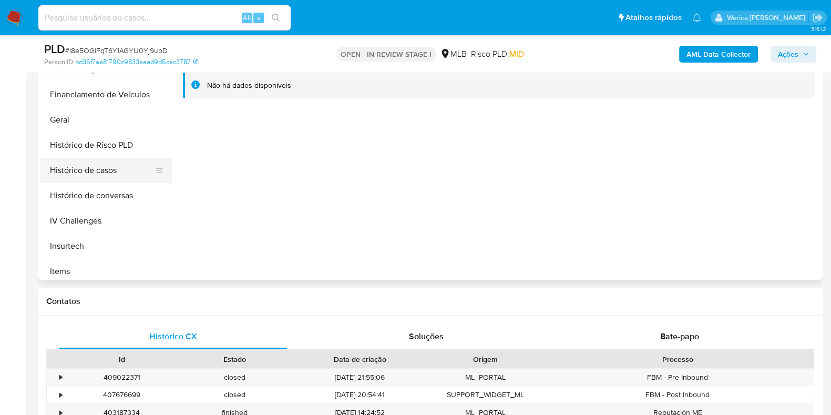
click at [113, 177] on button "Histórico de casos" at bounding box center [101, 170] width 123 height 25
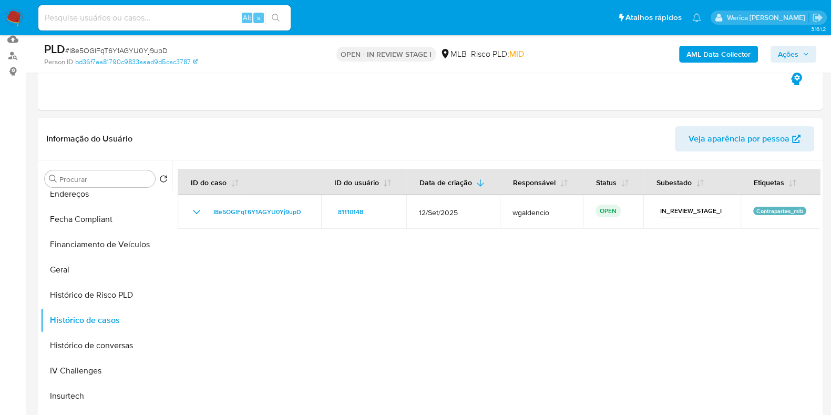
scroll to position [131, 0]
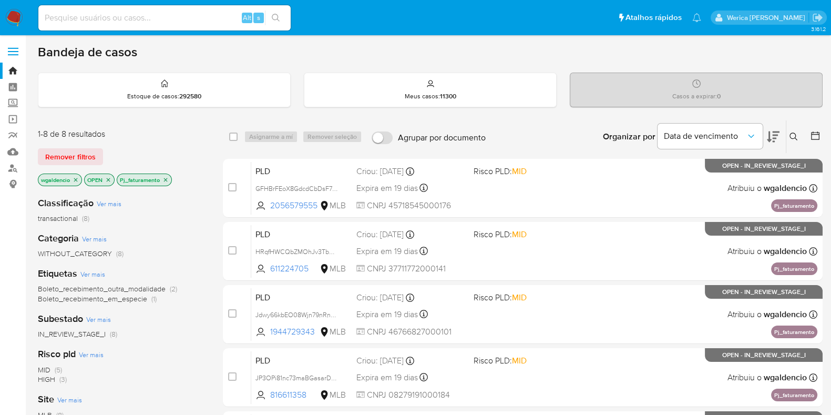
scroll to position [326, 0]
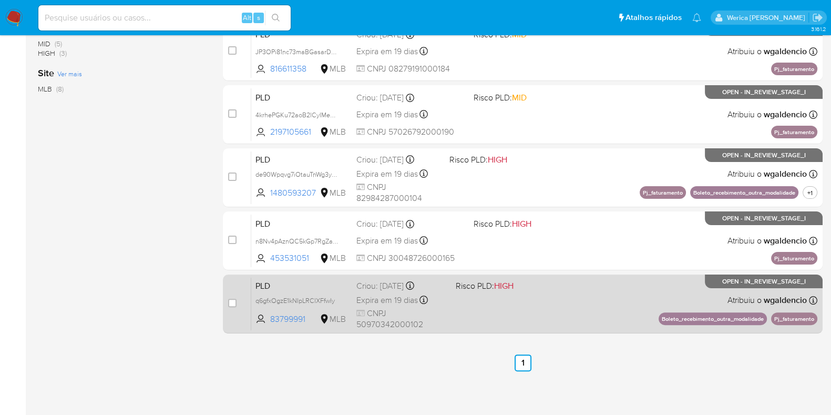
click at [551, 292] on div "PLD q6gfxOgzE1kNIpLRClXFfwIy 83799991 MLB Risco PLD: HIGH Criou: [DATE] Criou: …" at bounding box center [534, 303] width 566 height 53
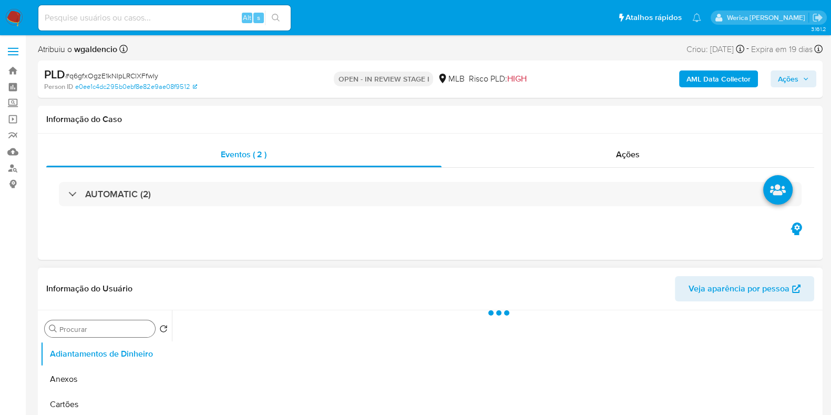
scroll to position [262, 0]
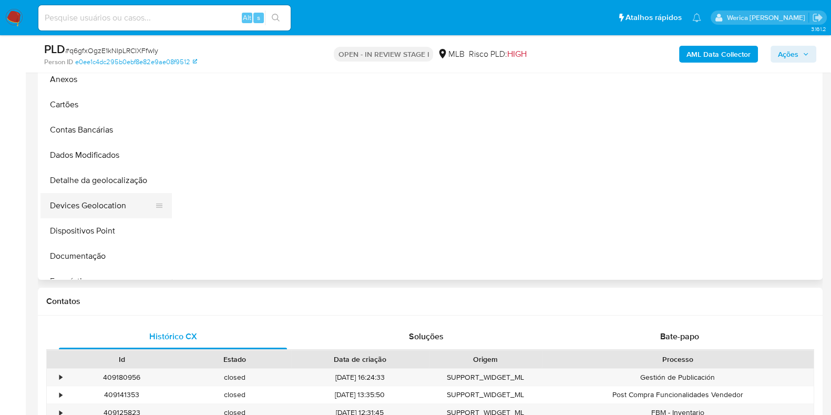
select select "10"
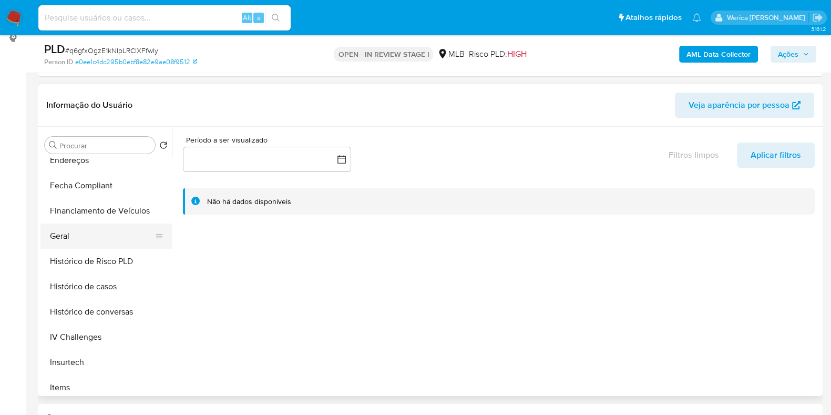
scroll to position [131, 0]
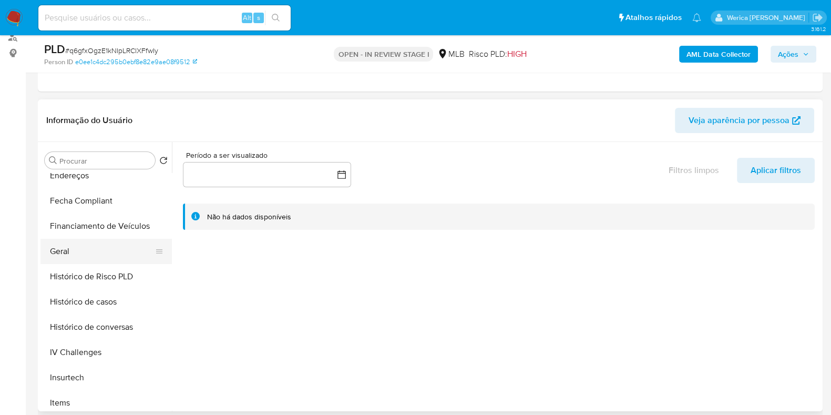
click at [84, 252] on button "Geral" at bounding box center [101, 251] width 123 height 25
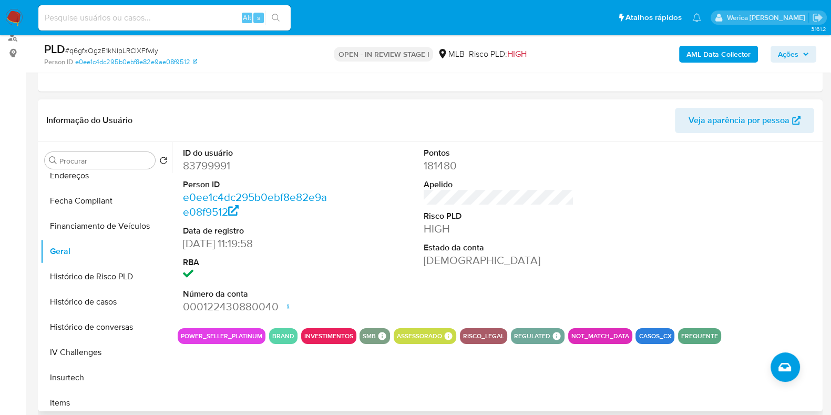
click at [191, 158] on dd "83799991" at bounding box center [258, 165] width 150 height 15
click at [202, 163] on dd "83799991" at bounding box center [258, 165] width 150 height 15
copy dd "83799991"
click at [123, 295] on button "Histórico de casos" at bounding box center [101, 301] width 123 height 25
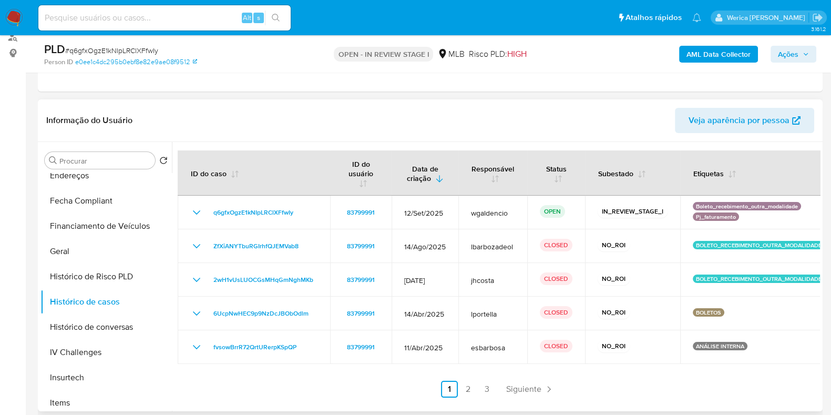
click at [457, 380] on ul "Anterior 1 2 3 Siguiente" at bounding box center [499, 388] width 642 height 17
click at [461, 383] on link "2" at bounding box center [468, 388] width 17 height 17
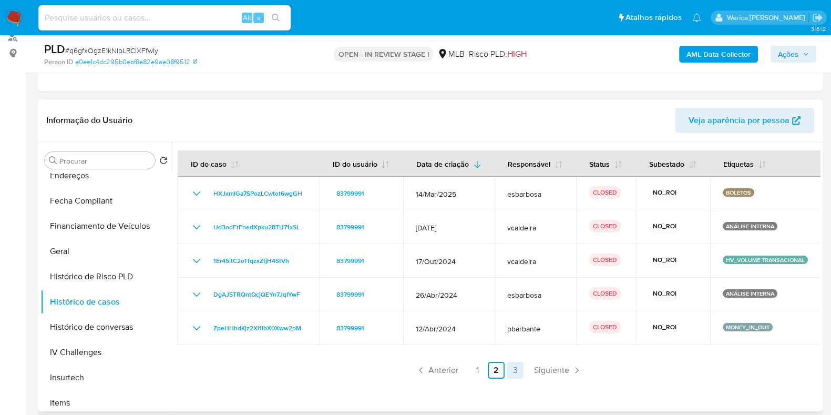
click at [515, 362] on link "3" at bounding box center [515, 370] width 17 height 17
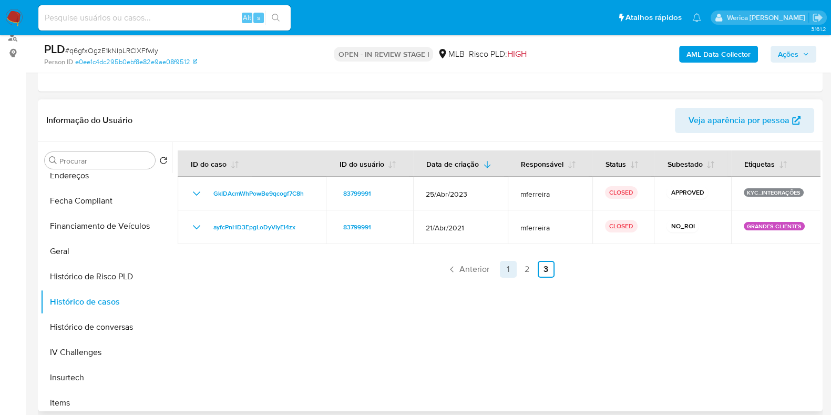
click at [500, 268] on link "1" at bounding box center [508, 269] width 17 height 17
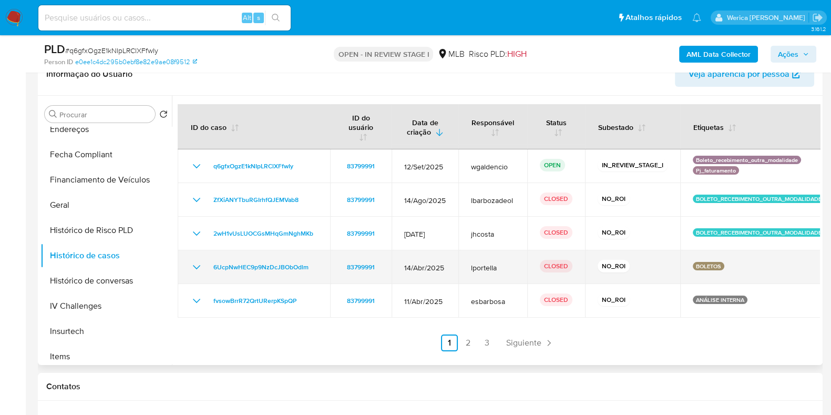
scroll to position [197, 0]
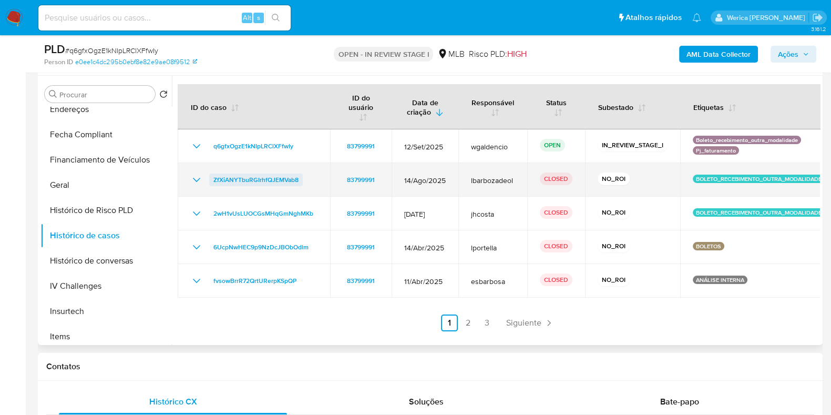
click at [248, 179] on span "ZfXiANYTbuRGIrhfQJEMVab8" at bounding box center [255, 179] width 85 height 13
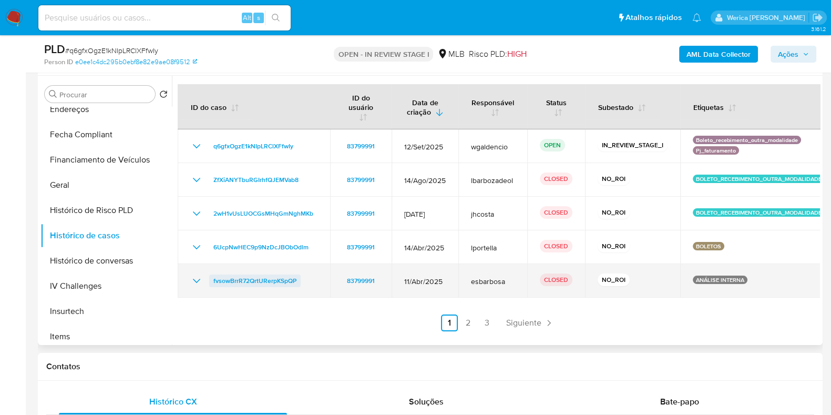
click at [284, 281] on span "fvsowBrrR72QrtURerpKSpQP" at bounding box center [254, 280] width 83 height 13
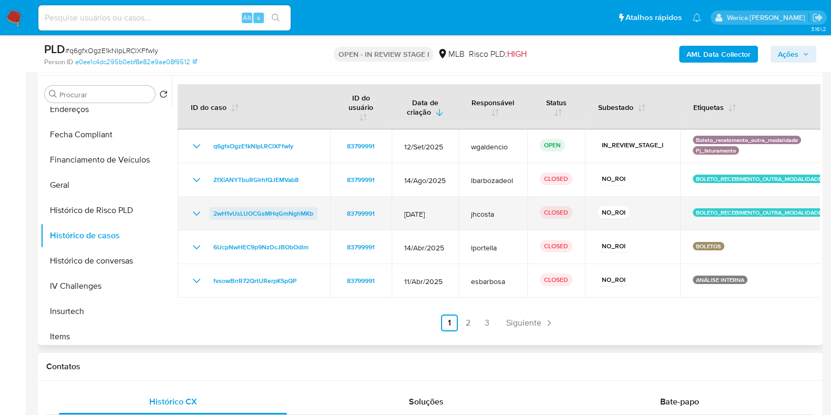
click at [244, 216] on span "2wH1vUsLUOCGsMHqGmNghMKb" at bounding box center [263, 213] width 100 height 13
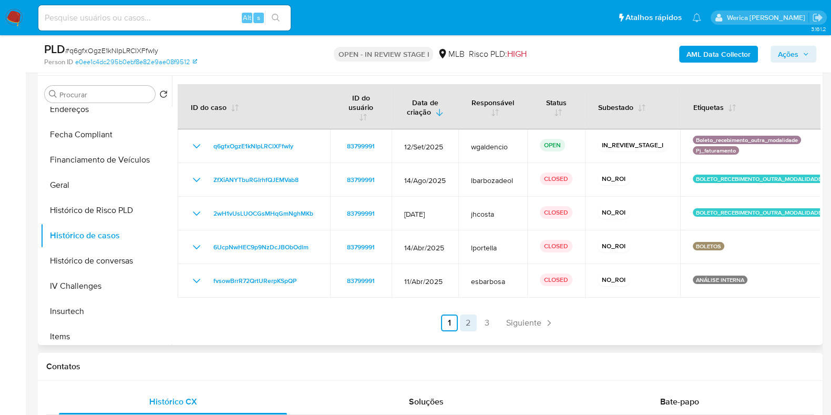
click at [461, 316] on link "2" at bounding box center [468, 322] width 17 height 17
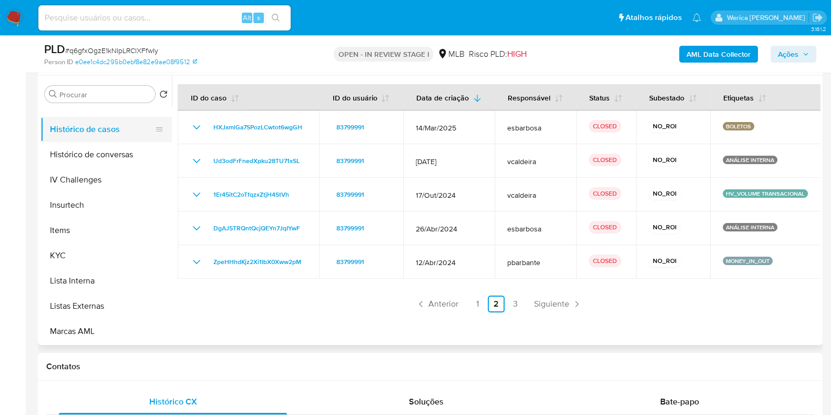
scroll to position [459, 0]
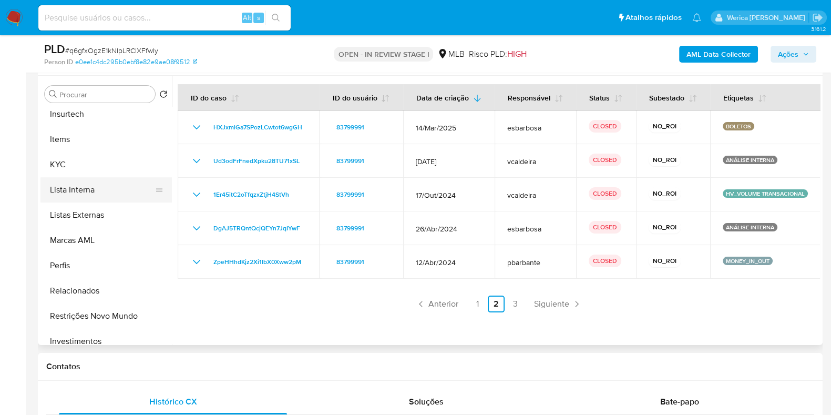
click at [86, 177] on button "Lista Interna" at bounding box center [101, 189] width 123 height 25
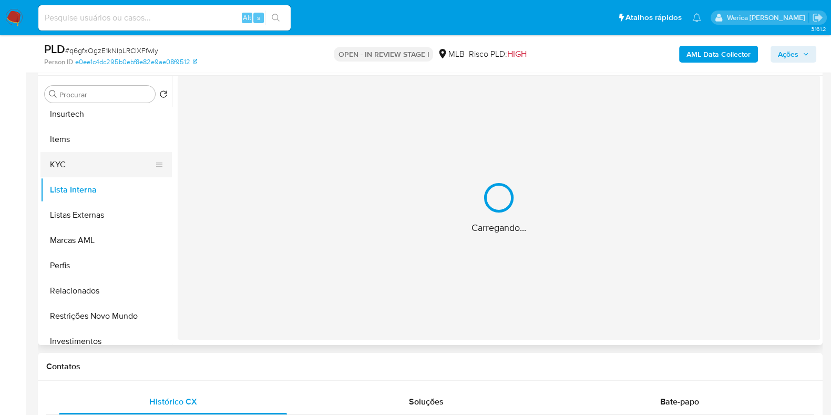
click at [98, 167] on button "KYC" at bounding box center [101, 164] width 123 height 25
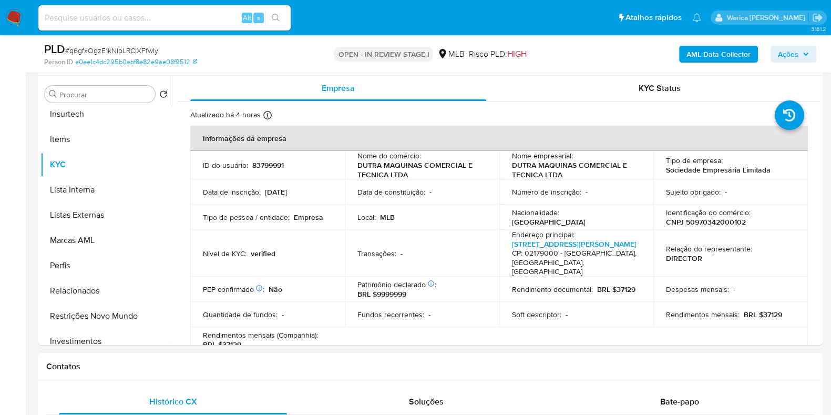
click at [591, 286] on div "Rendimento documental : BRL $37129" at bounding box center [576, 288] width 129 height 9
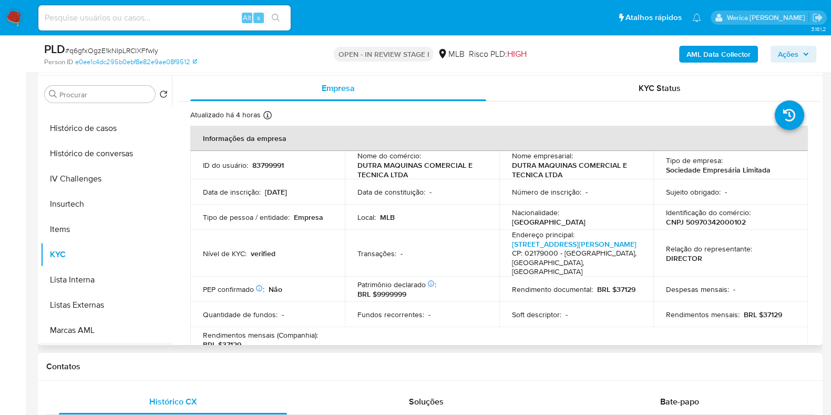
scroll to position [328, 0]
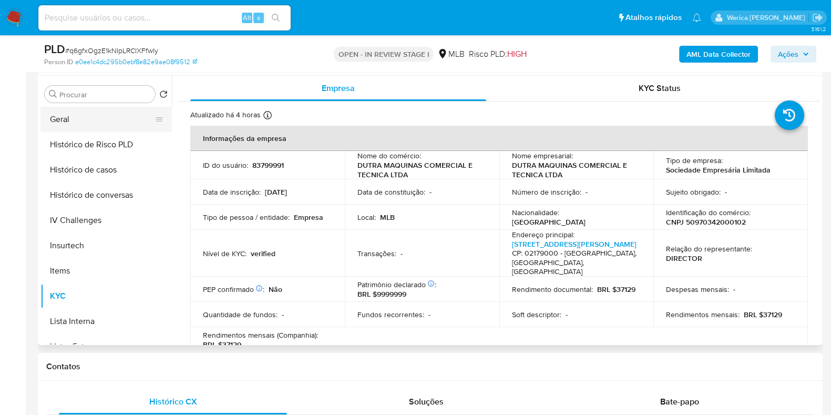
click at [76, 113] on button "Geral" at bounding box center [101, 119] width 123 height 25
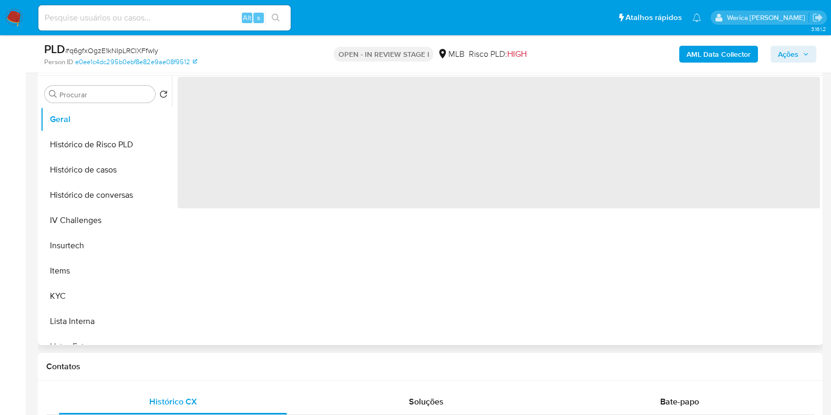
click at [356, 281] on div "‌" at bounding box center [496, 210] width 648 height 269
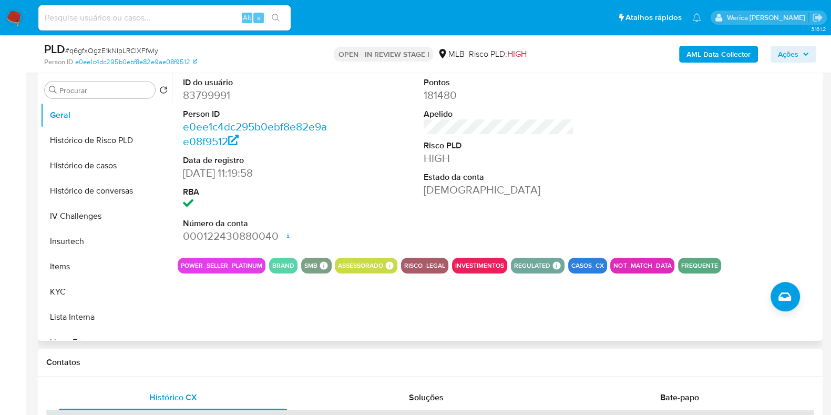
scroll to position [131, 0]
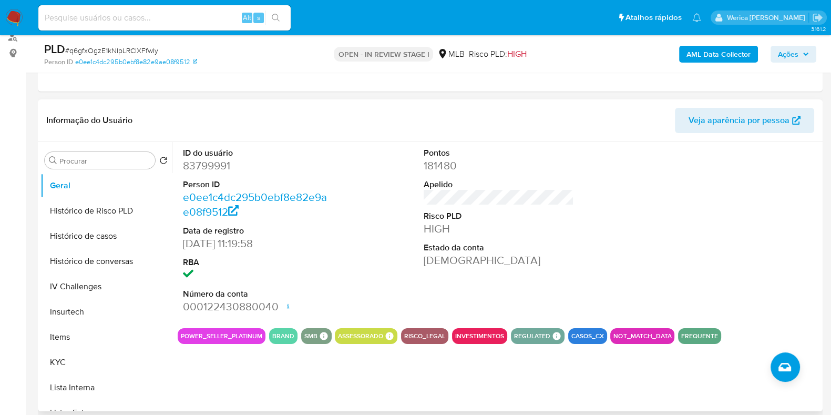
click at [212, 161] on dd "83799991" at bounding box center [258, 165] width 150 height 15
copy dd "83799991"
click at [707, 56] on b "AML Data Collector" at bounding box center [718, 54] width 64 height 17
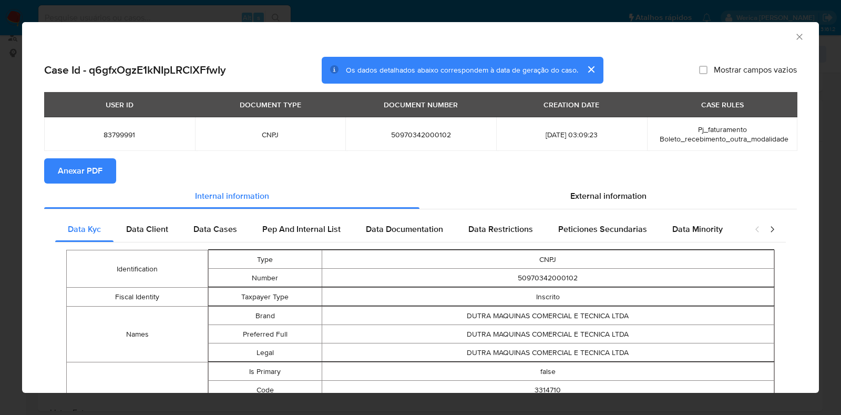
click at [73, 170] on span "Anexar PDF" at bounding box center [80, 170] width 45 height 23
click at [794, 40] on icon "Fechar a janela" at bounding box center [799, 37] width 11 height 11
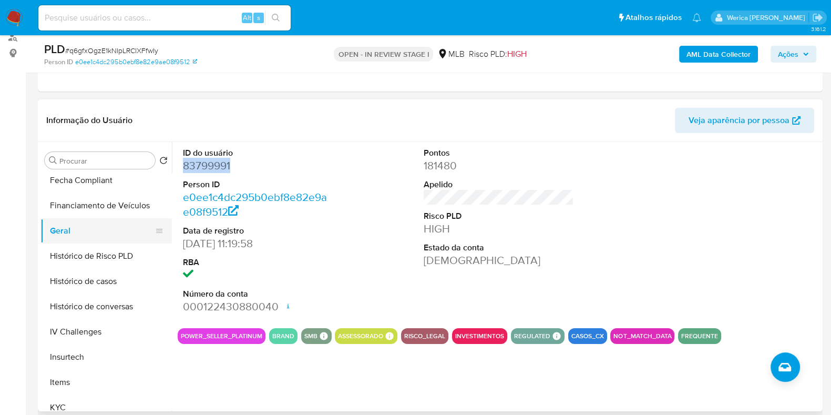
scroll to position [262, 0]
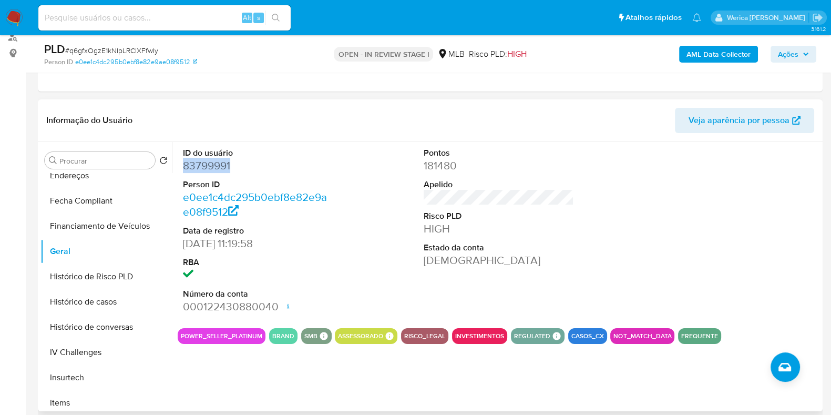
click at [719, 196] on div at bounding box center [739, 231] width 161 height 178
click at [718, 196] on div at bounding box center [739, 231] width 161 height 178
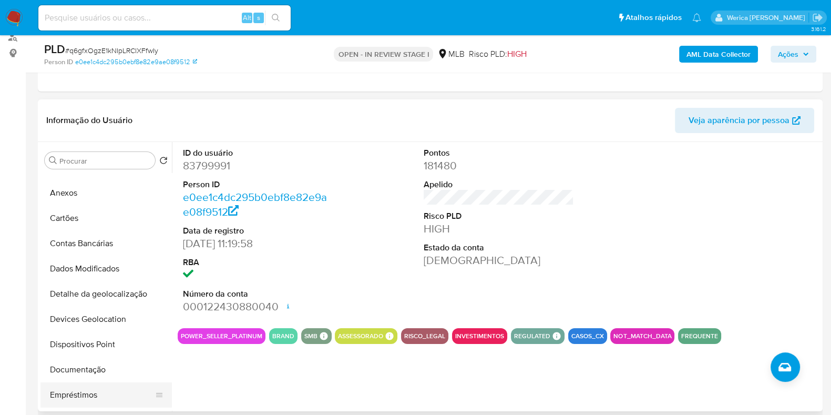
scroll to position [0, 0]
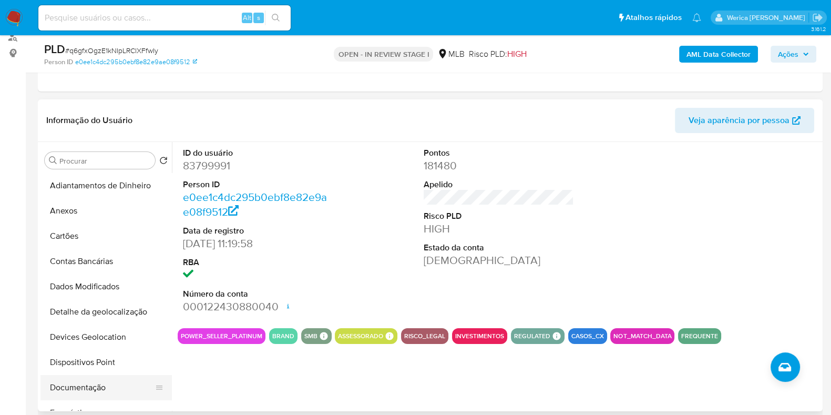
click at [97, 395] on button "Documentação" at bounding box center [101, 387] width 123 height 25
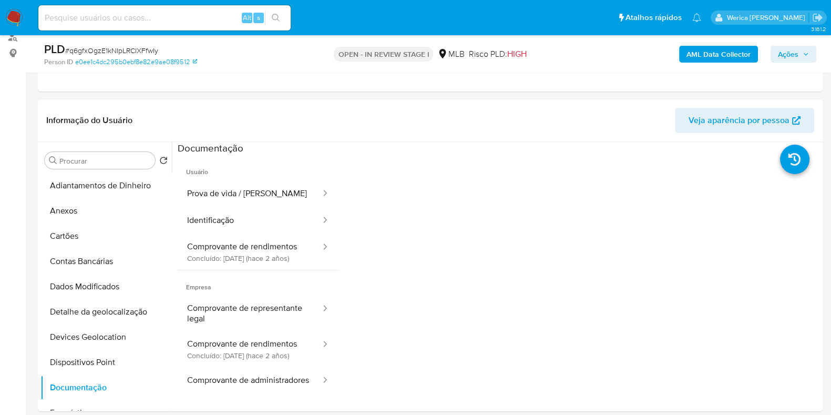
click at [257, 230] on button "Identificação" at bounding box center [250, 220] width 144 height 27
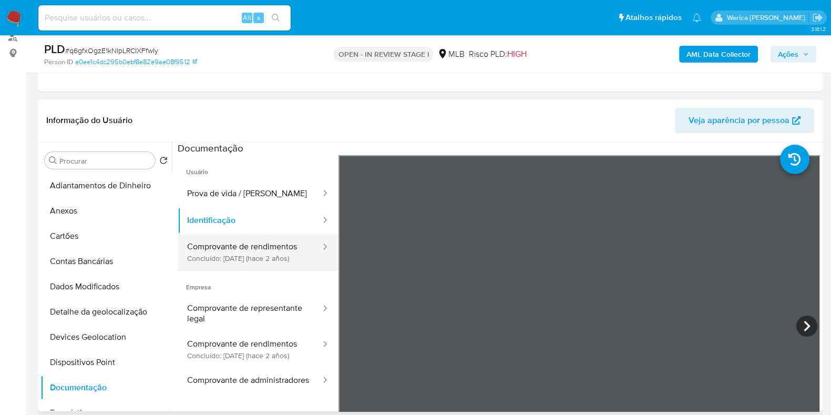
click at [275, 247] on button "Comprovante de rendimentos Concluído: 28/06/2023 (hace 2 años)" at bounding box center [250, 252] width 144 height 36
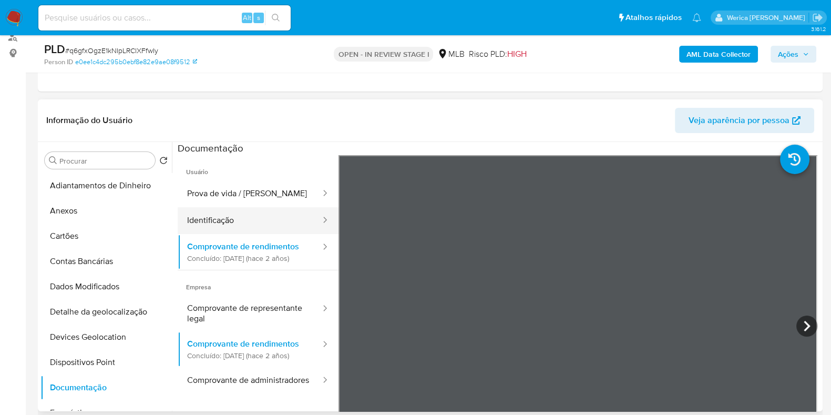
click at [292, 214] on button "Identificação" at bounding box center [250, 220] width 144 height 27
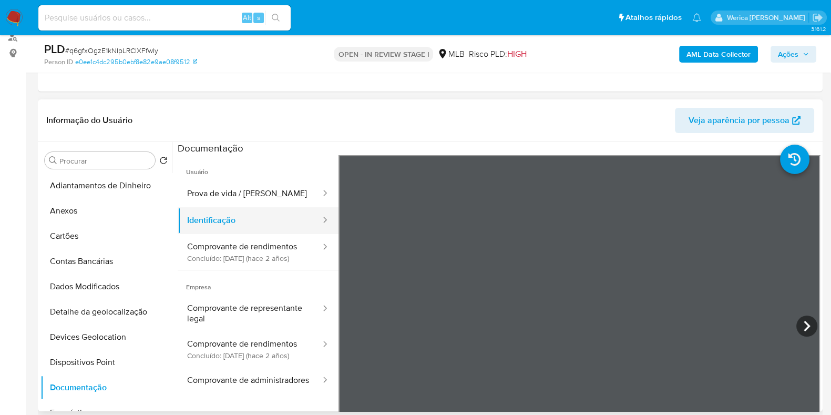
click at [255, 207] on button "Identificação" at bounding box center [250, 220] width 144 height 27
click at [265, 198] on button "Prova de vida / Selfie" at bounding box center [250, 193] width 144 height 27
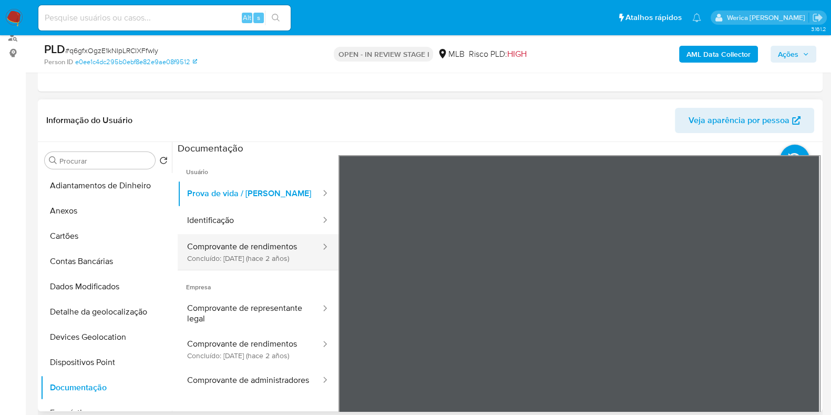
click at [262, 238] on button "Comprovante de rendimentos Concluído: 28/06/2023 (hace 2 años)" at bounding box center [250, 252] width 144 height 36
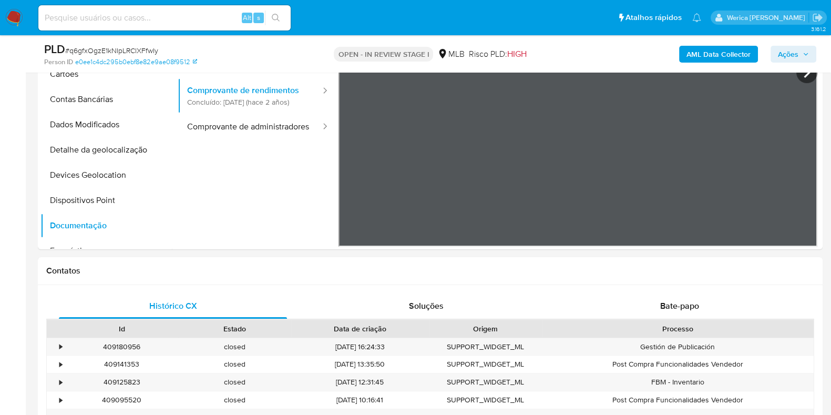
scroll to position [131, 0]
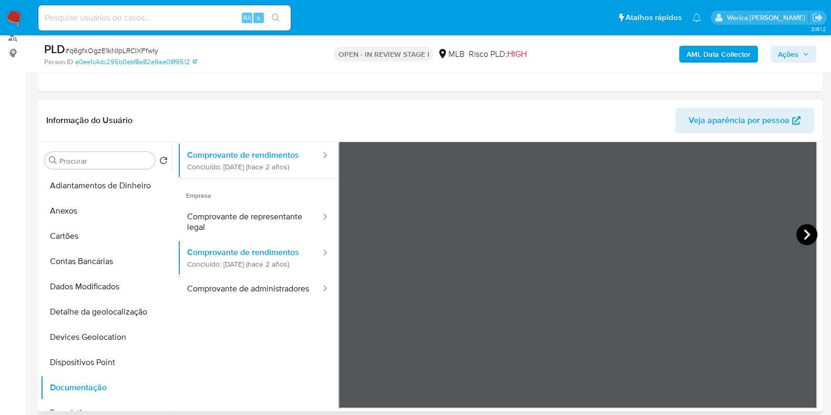
click at [801, 235] on icon at bounding box center [806, 234] width 21 height 21
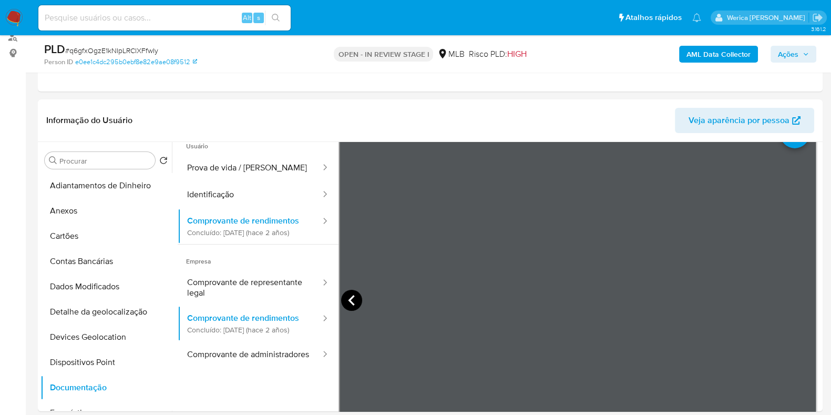
click at [348, 298] on icon at bounding box center [351, 300] width 6 height 11
click at [797, 296] on icon at bounding box center [806, 300] width 21 height 21
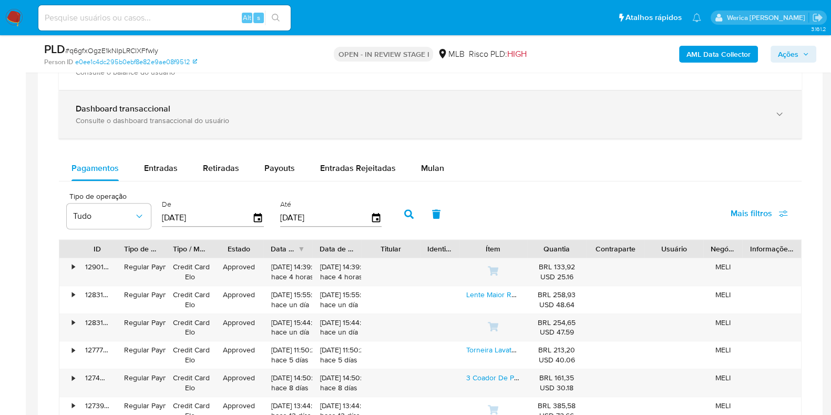
scroll to position [722, 0]
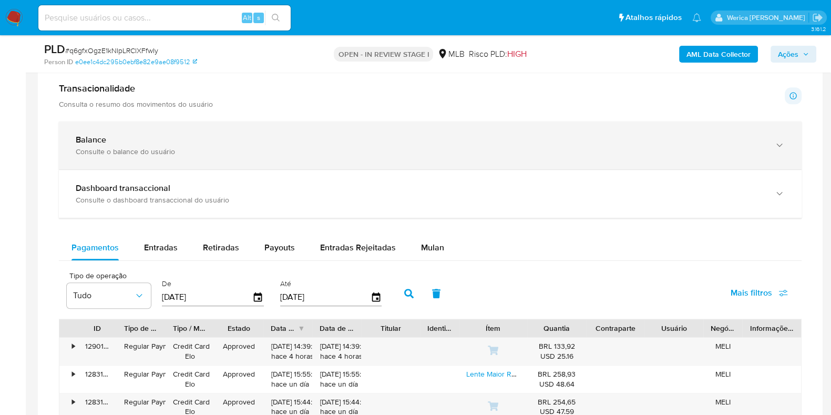
click at [146, 135] on div "Balance" at bounding box center [420, 140] width 688 height 11
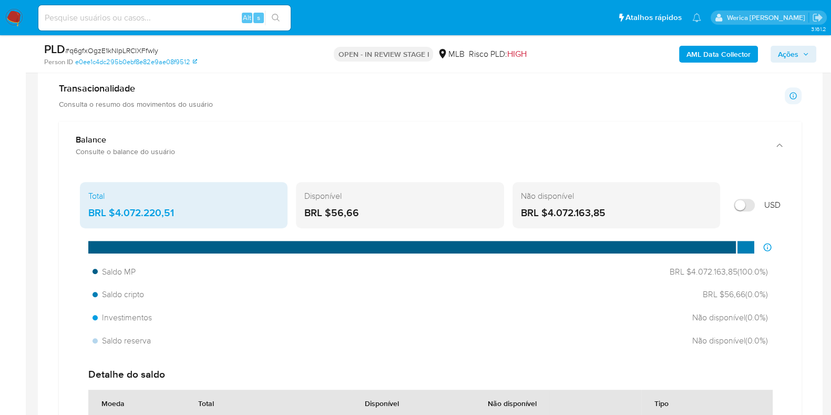
drag, startPoint x: 115, startPoint y: 210, endPoint x: 199, endPoint y: 214, distance: 84.2
click at [199, 214] on div "BRL $4.072.220,51" at bounding box center [183, 213] width 191 height 14
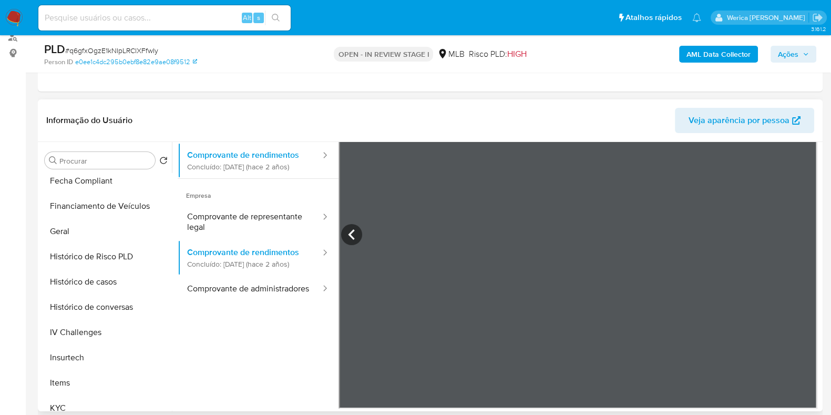
scroll to position [414, 0]
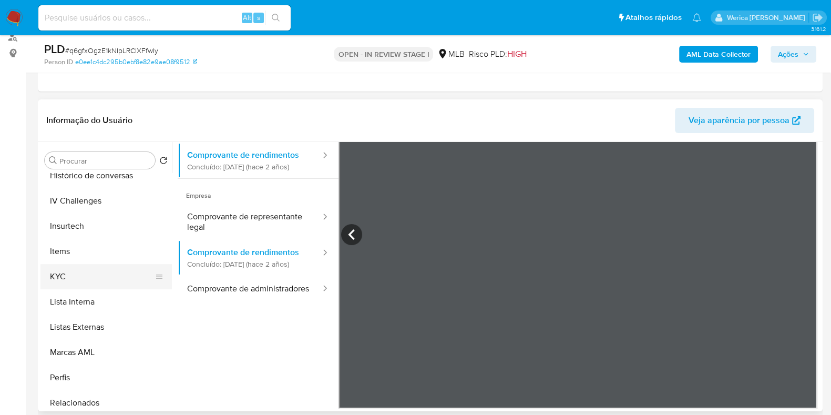
drag, startPoint x: 115, startPoint y: 274, endPoint x: 124, endPoint y: 277, distance: 9.8
click at [116, 274] on button "KYC" at bounding box center [101, 276] width 123 height 25
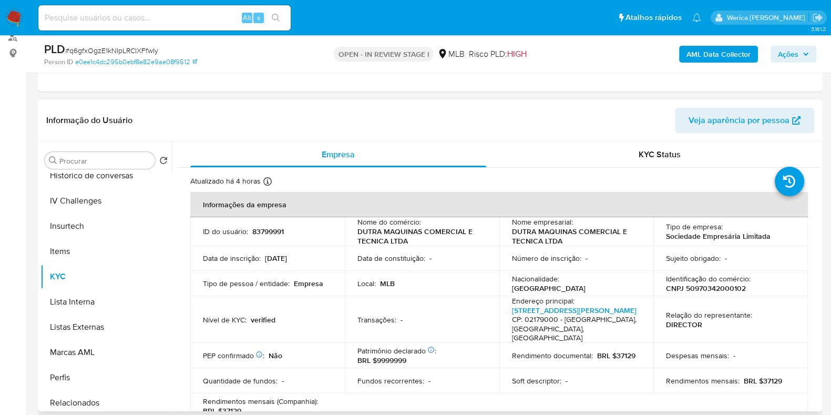
click at [628, 310] on p "Avenida Serafim Gonçalves Pereira 340, Parque Novo Mundo CP: 02179000 - São Pau…" at bounding box center [574, 323] width 125 height 37
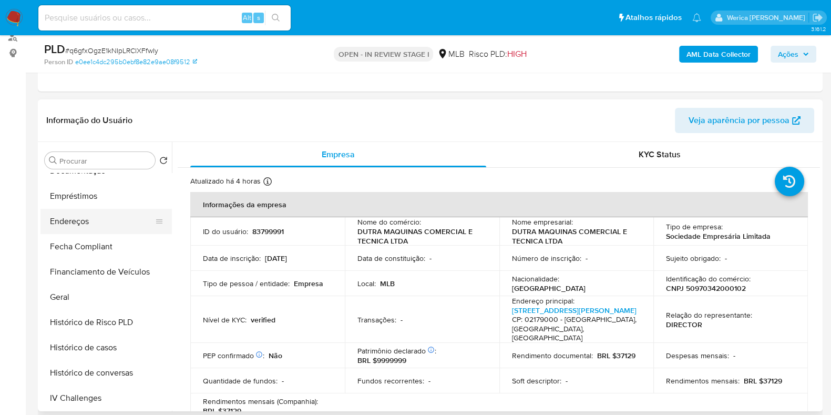
click at [108, 222] on button "Endereços" at bounding box center [101, 221] width 123 height 25
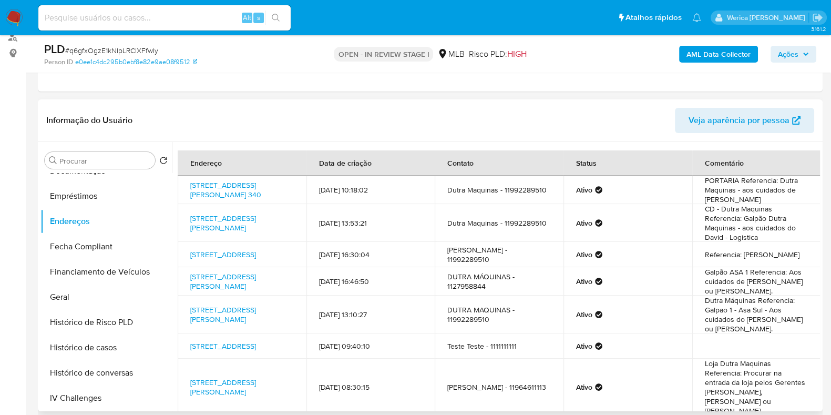
click at [754, 266] on td "Referencia: Loja Dutra Maquinas" at bounding box center [756, 254] width 129 height 25
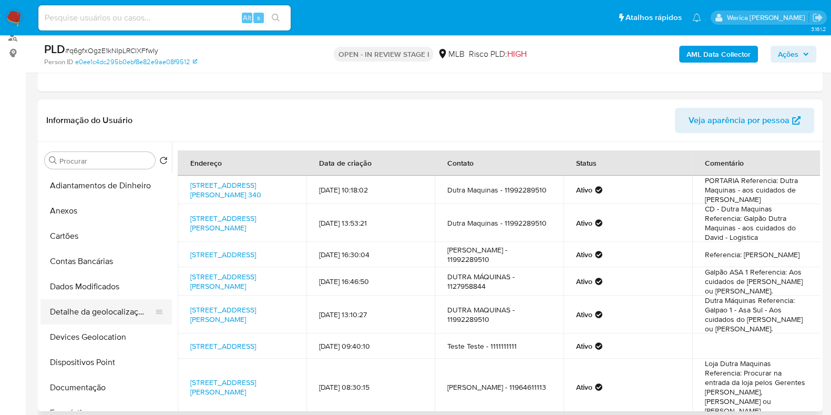
click at [131, 313] on button "Detalhe da geolocalização" at bounding box center [101, 311] width 123 height 25
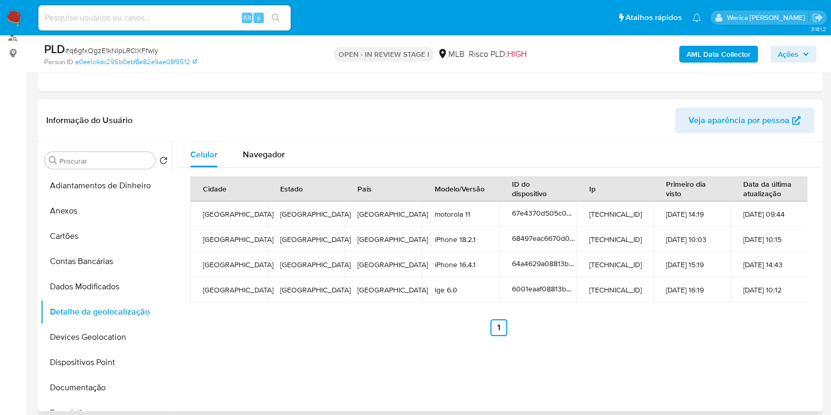
click at [624, 277] on td "200.49.62.226" at bounding box center [614, 289] width 77 height 25
drag, startPoint x: 624, startPoint y: 275, endPoint x: 613, endPoint y: 235, distance: 42.1
click at [624, 277] on td "200.49.62.226" at bounding box center [614, 289] width 77 height 25
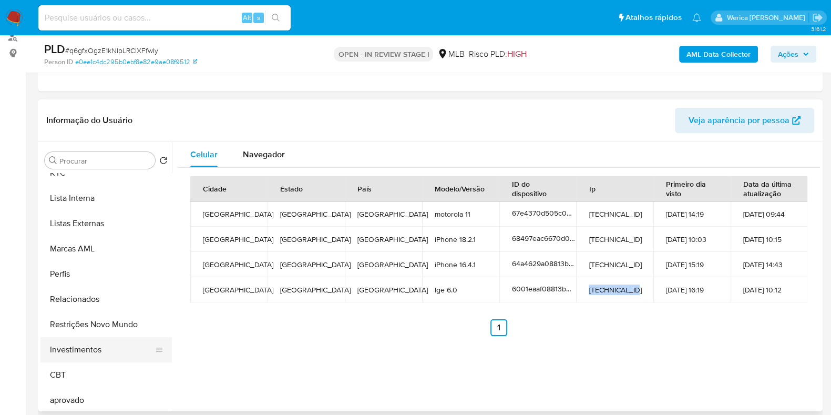
scroll to position [544, 0]
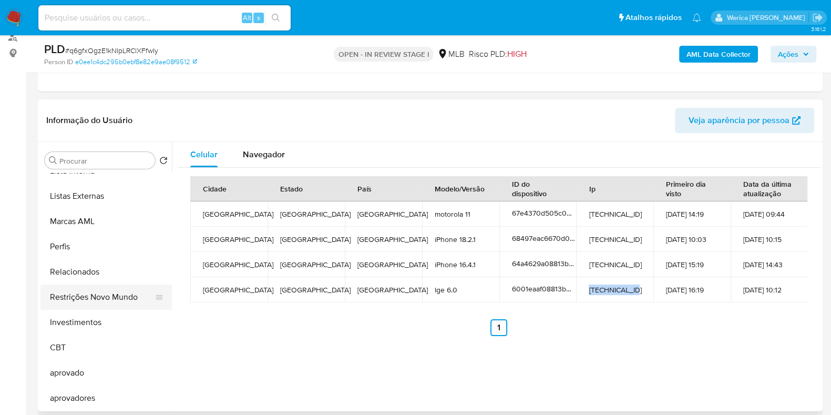
click at [130, 284] on button "Restrições Novo Mundo" at bounding box center [101, 296] width 123 height 25
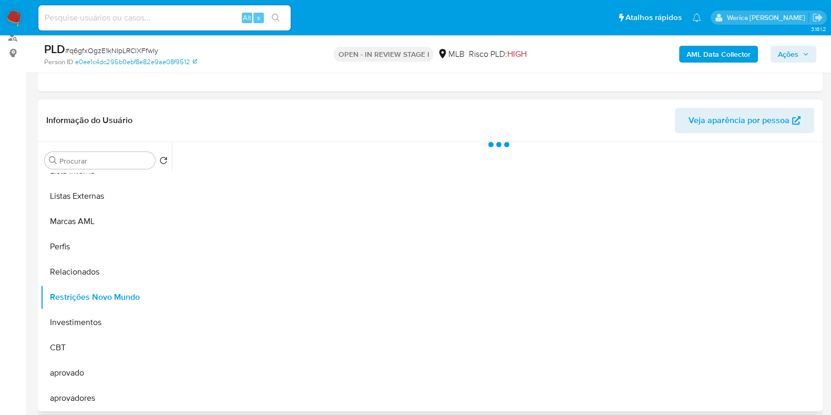
click at [265, 206] on div at bounding box center [496, 276] width 648 height 269
click at [276, 163] on div at bounding box center [496, 276] width 648 height 269
click at [255, 171] on div "Estado actual Historial Alterar status do usuário" at bounding box center [499, 199] width 642 height 115
click at [307, 156] on button "Historial" at bounding box center [282, 156] width 57 height 28
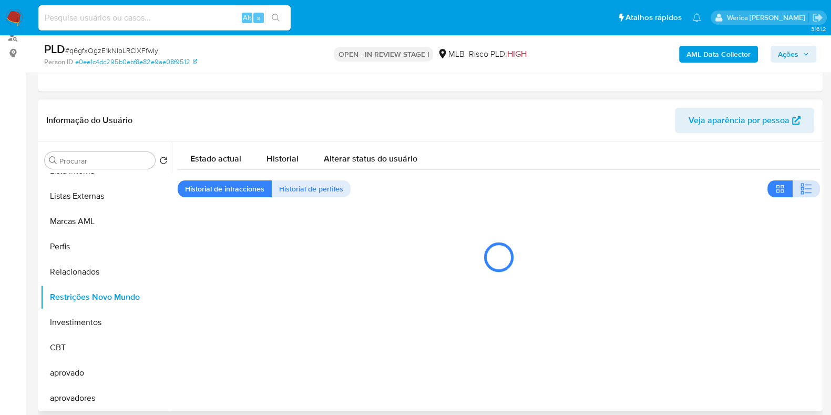
click at [811, 181] on button "button" at bounding box center [805, 188] width 27 height 17
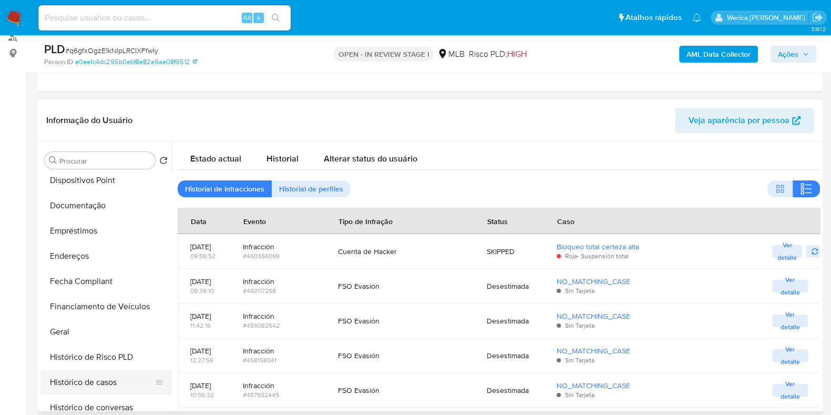
scroll to position [150, 0]
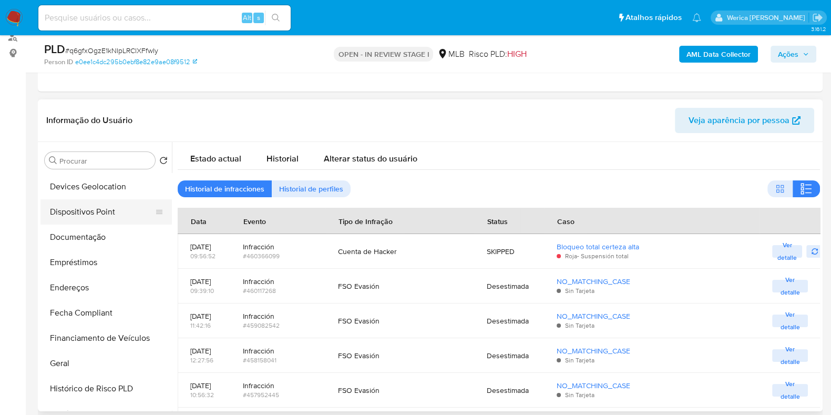
click at [117, 215] on button "Dispositivos Point" at bounding box center [101, 211] width 123 height 25
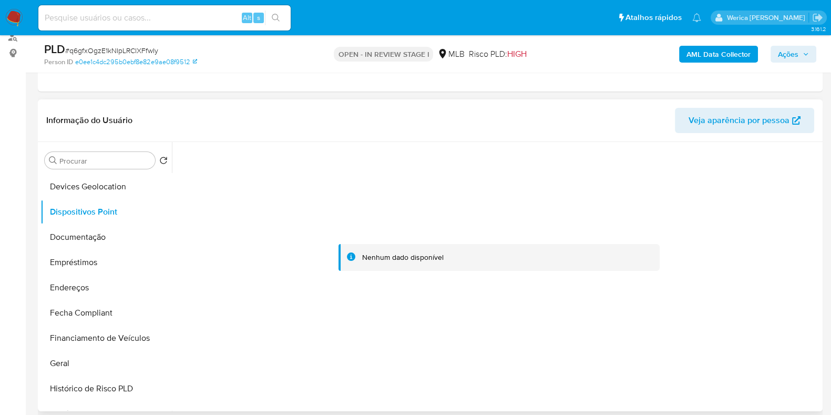
click at [683, 254] on div at bounding box center [499, 257] width 642 height 231
drag, startPoint x: 683, startPoint y: 254, endPoint x: 685, endPoint y: 248, distance: 6.8
click at [685, 252] on div at bounding box center [499, 257] width 642 height 231
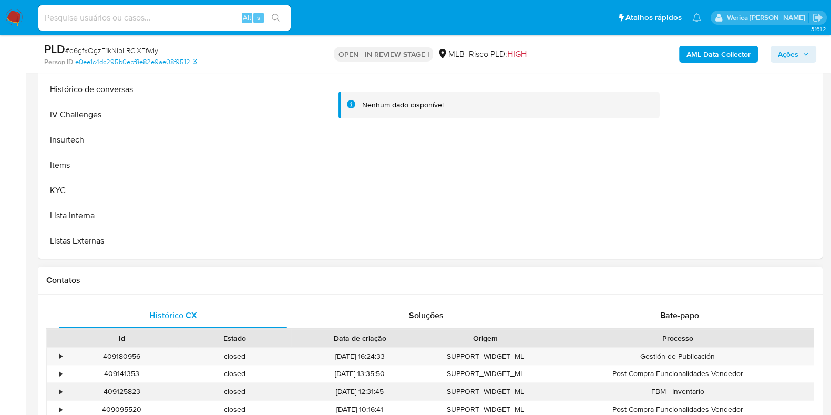
scroll to position [262, 0]
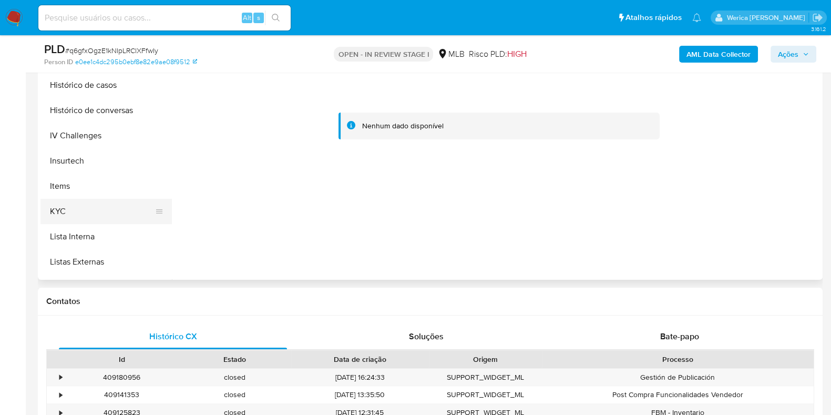
click at [96, 220] on button "KYC" at bounding box center [101, 211] width 123 height 25
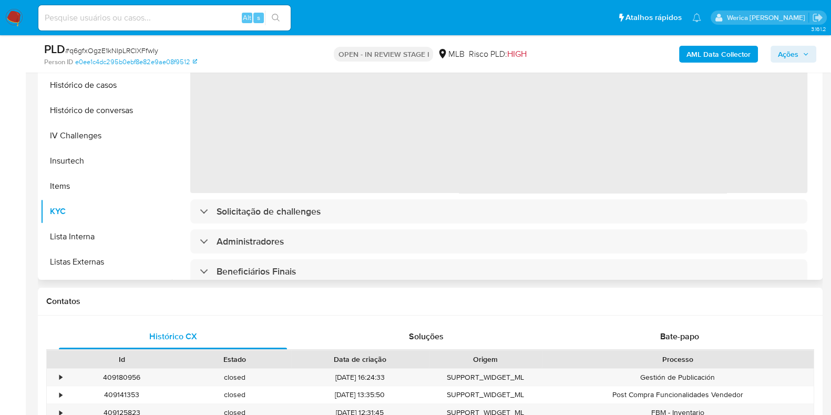
scroll to position [197, 0]
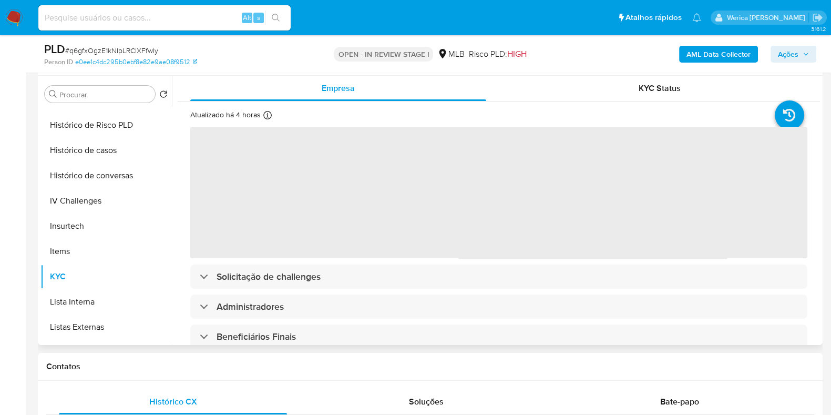
click at [416, 211] on span "‌" at bounding box center [498, 192] width 617 height 131
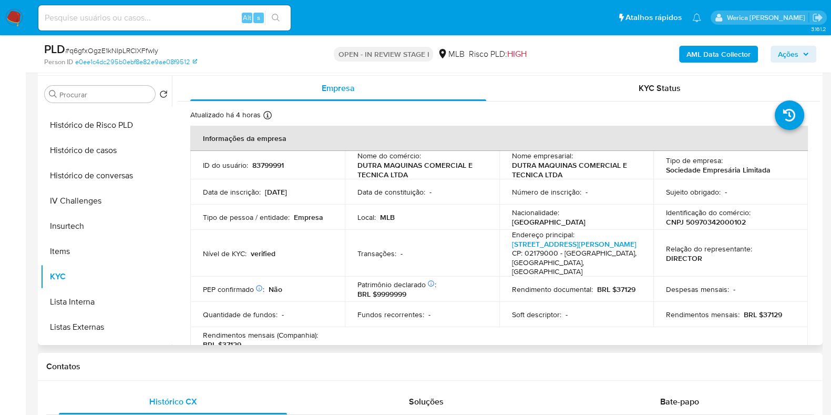
click at [449, 231] on td "Transações : -" at bounding box center [422, 253] width 154 height 47
click at [697, 223] on p "CNPJ 50970342000102" at bounding box center [706, 221] width 80 height 9
copy p "50970342000102"
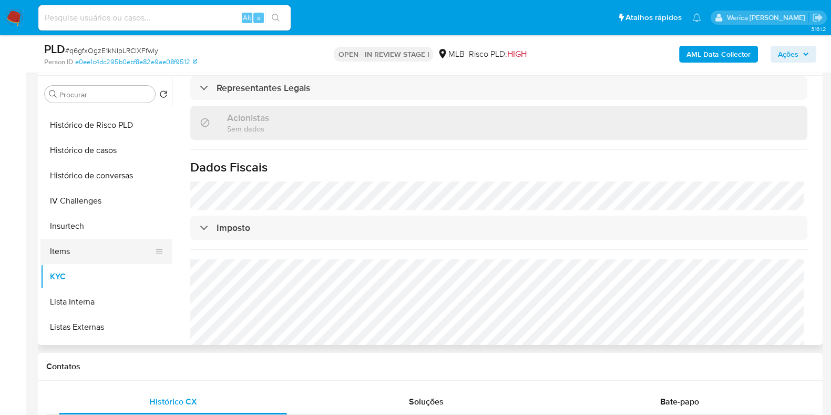
scroll to position [0, 0]
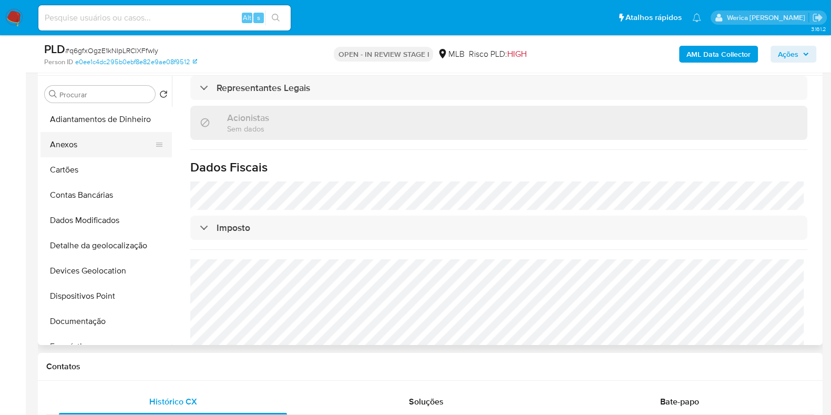
click at [79, 153] on button "Anexos" at bounding box center [101, 144] width 123 height 25
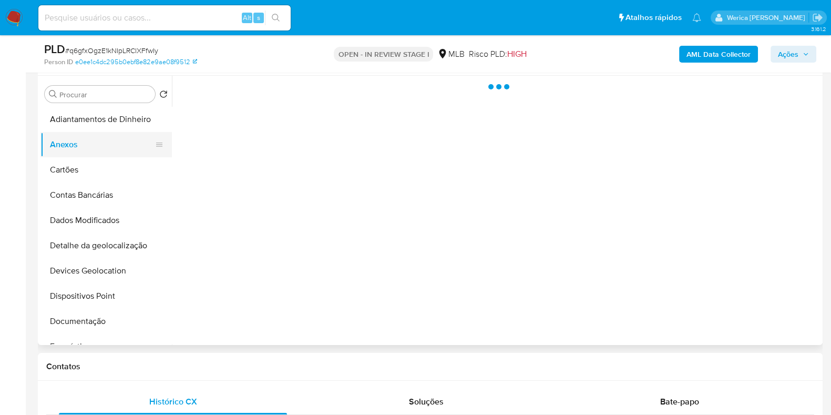
click at [80, 139] on button "Anexos" at bounding box center [101, 144] width 123 height 25
click at [729, 222] on div at bounding box center [496, 210] width 648 height 269
click at [731, 273] on div at bounding box center [496, 210] width 648 height 269
click at [770, 294] on div at bounding box center [496, 210] width 648 height 269
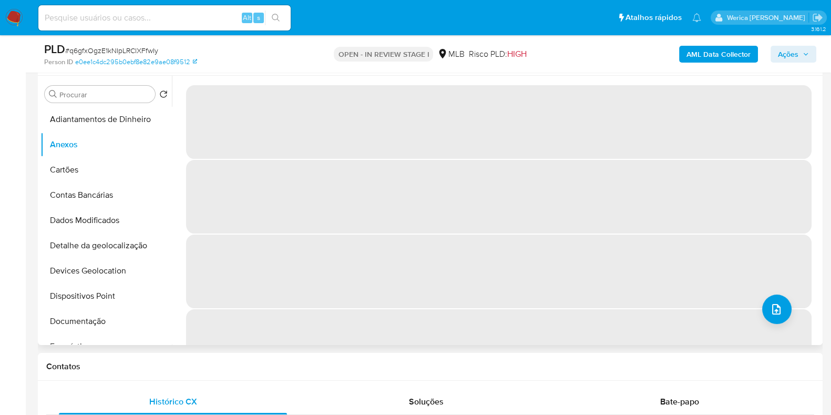
click at [780, 332] on span "‌" at bounding box center [498, 346] width 625 height 74
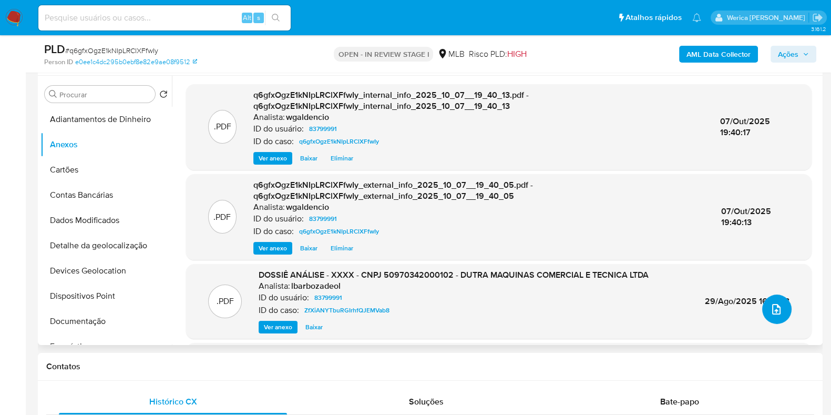
click at [770, 309] on icon "upload-file" at bounding box center [776, 309] width 13 height 13
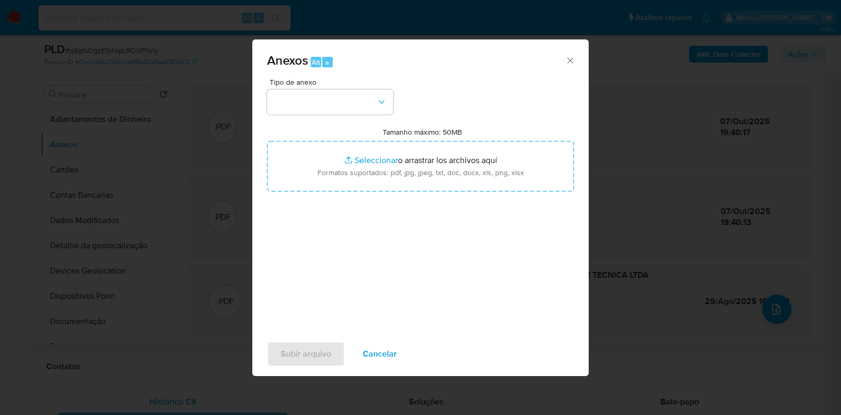
click at [324, 87] on div "Tipo de anexo" at bounding box center [330, 96] width 126 height 36
click at [334, 109] on button "button" at bounding box center [330, 101] width 126 height 25
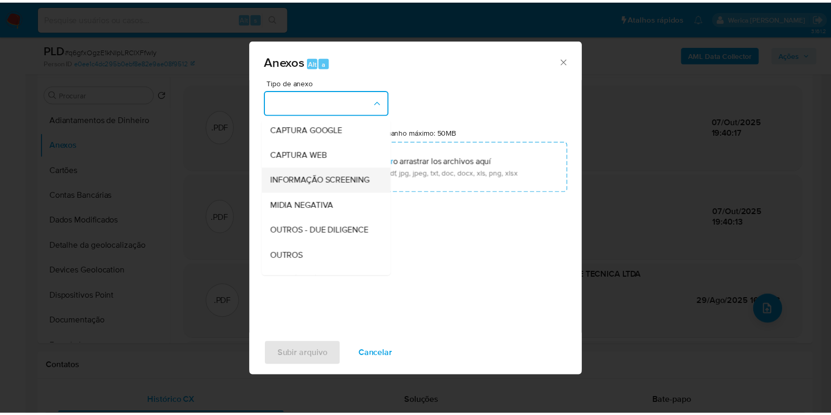
scroll to position [162, 0]
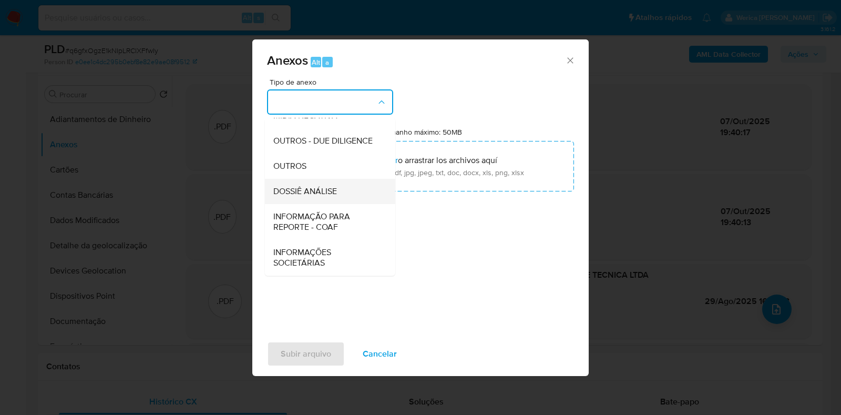
click at [333, 198] on div "DOSSIÊ ANÁLISE" at bounding box center [326, 191] width 107 height 25
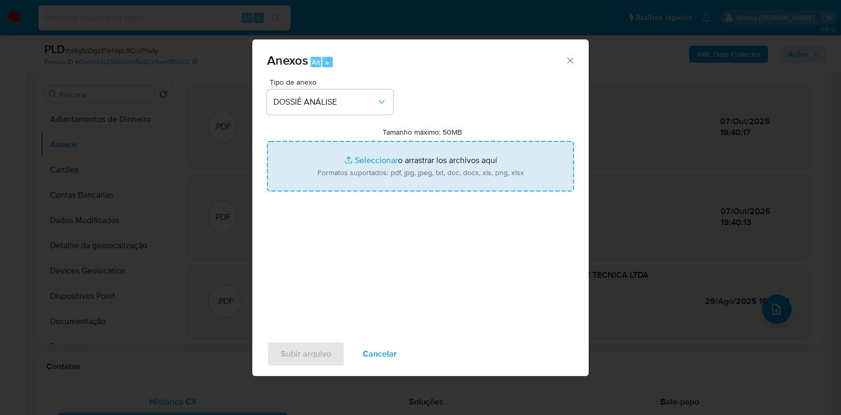
click at [405, 168] on input "Tamanho máximo: 50MB Seleccionar archivos" at bounding box center [420, 166] width 307 height 50
type input "C:\fakepath\Declinio - q6gfxOgzE1kNIpLRClXFfwIy - CNPJ 50970342000102 - DUTRA M…"
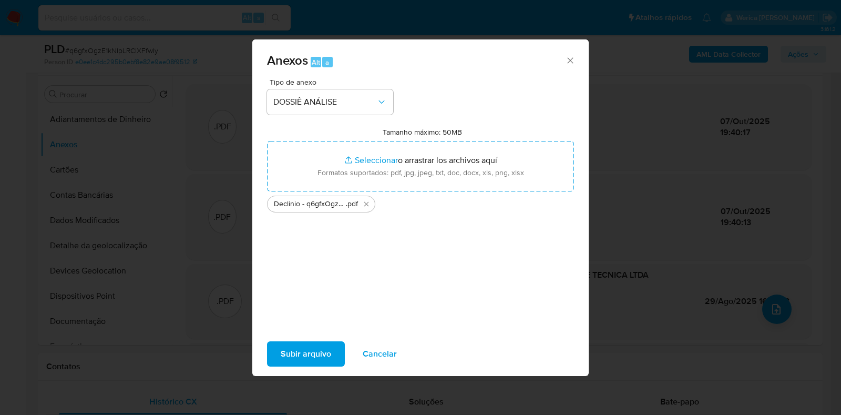
click at [303, 347] on span "Subir arquivo" at bounding box center [306, 353] width 50 height 23
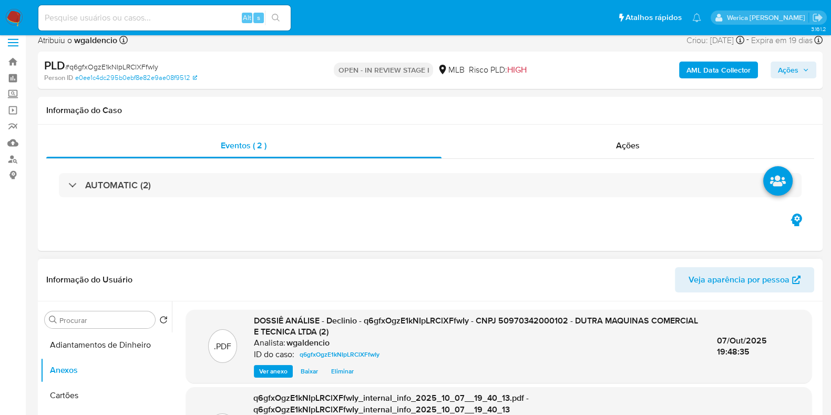
scroll to position [0, 0]
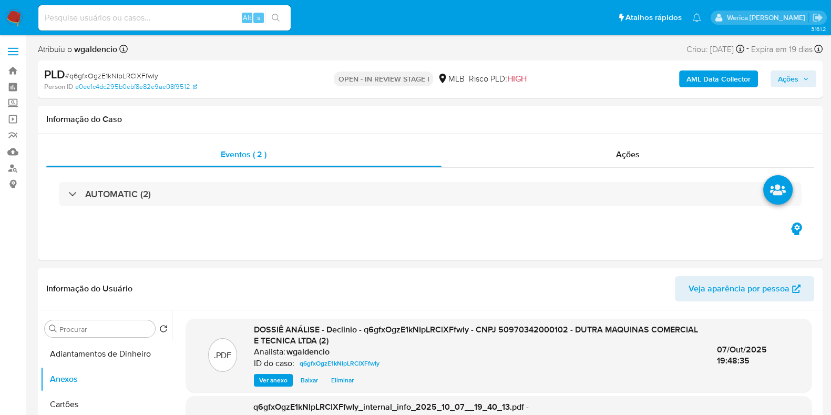
click at [783, 82] on span "Ações" at bounding box center [788, 78] width 20 height 17
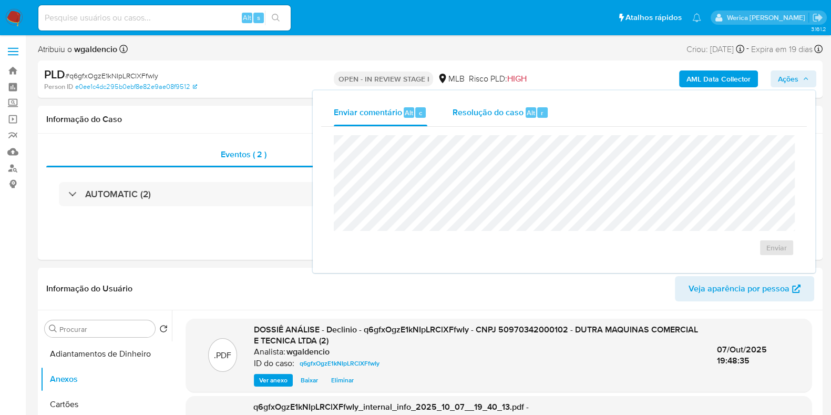
click at [539, 99] on div "Resolução do caso Alt r" at bounding box center [500, 112] width 96 height 27
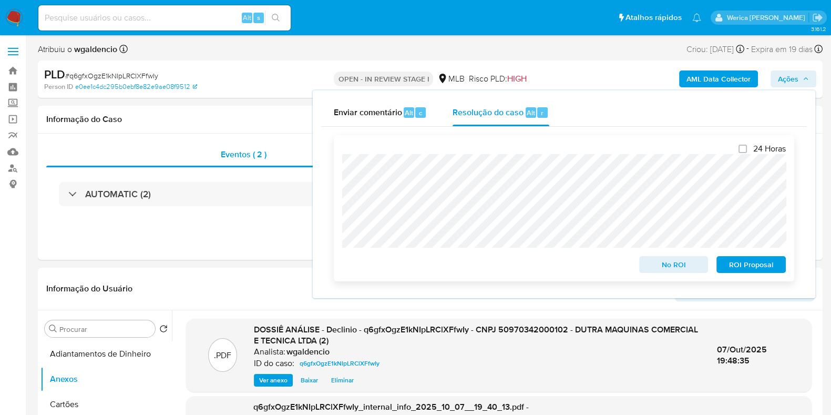
click at [637, 261] on div "No ROI" at bounding box center [674, 262] width 78 height 21
click at [638, 264] on div "No ROI" at bounding box center [674, 262] width 78 height 21
click at [643, 263] on button "No ROI" at bounding box center [673, 264] width 69 height 17
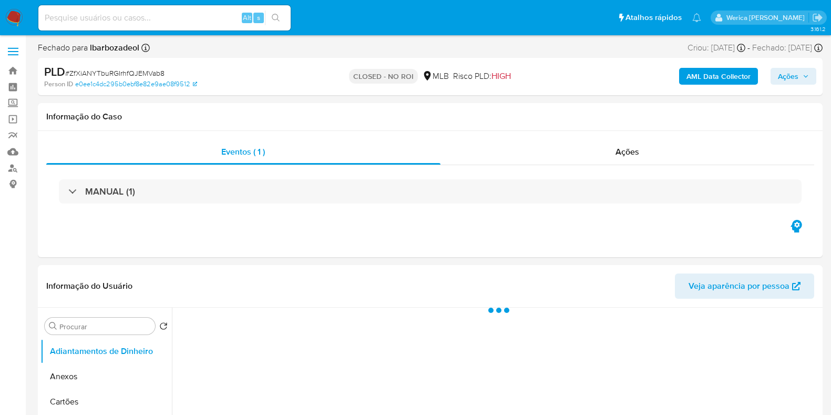
select select "10"
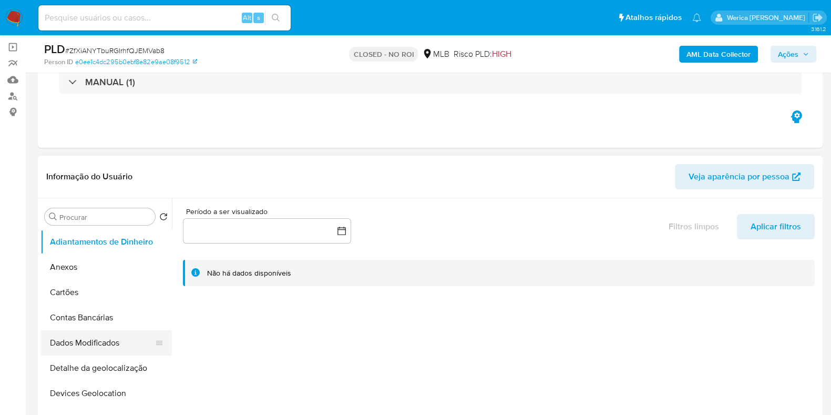
scroll to position [131, 0]
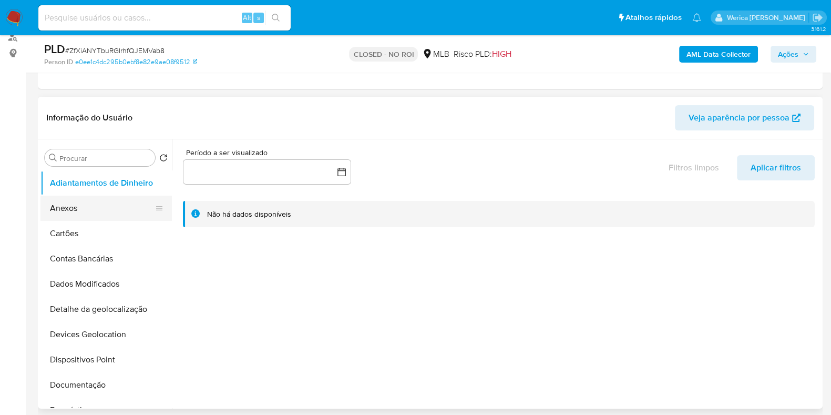
click at [75, 198] on button "Anexos" at bounding box center [101, 207] width 123 height 25
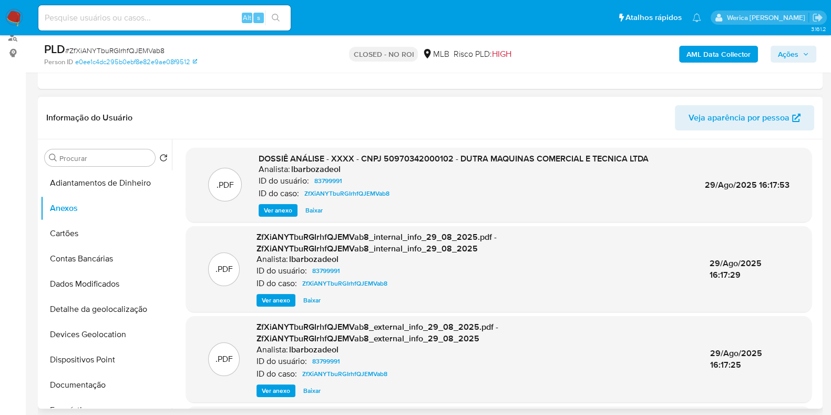
click at [276, 206] on span "Ver anexo" at bounding box center [278, 210] width 28 height 11
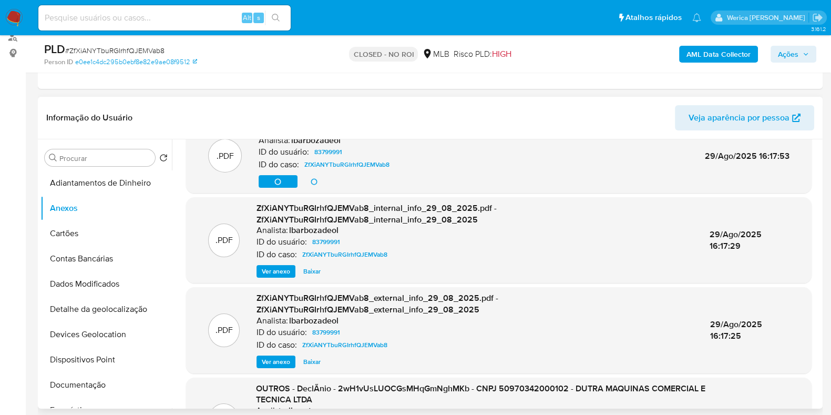
scroll to position [0, 0]
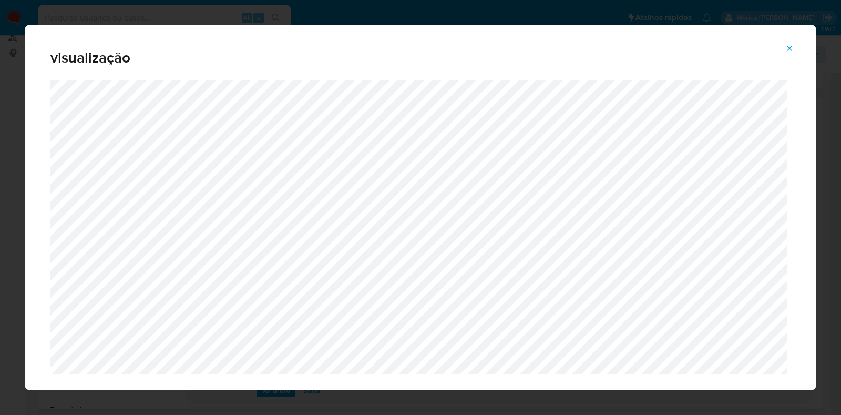
click at [793, 45] on button "Attachment preview" at bounding box center [789, 48] width 23 height 17
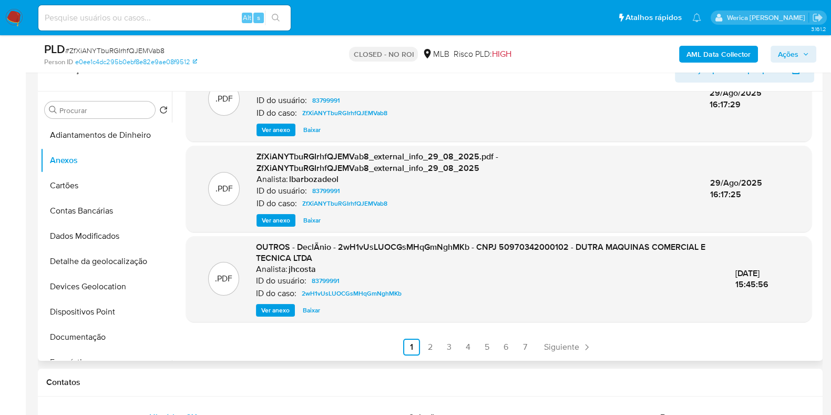
scroll to position [197, 0]
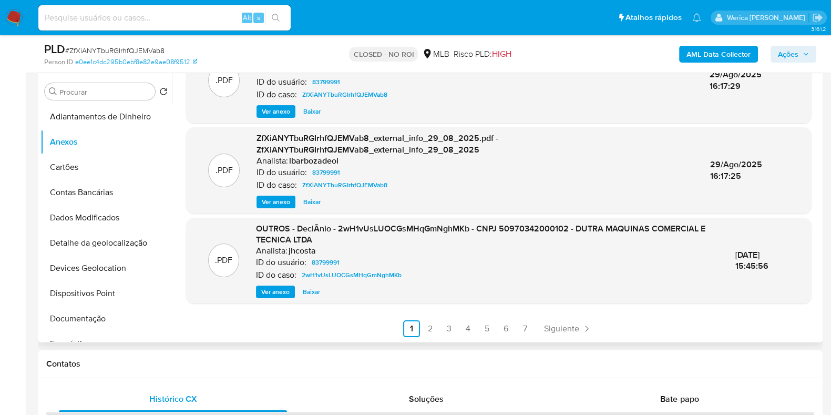
click at [268, 293] on span "Ver anexo" at bounding box center [275, 291] width 28 height 11
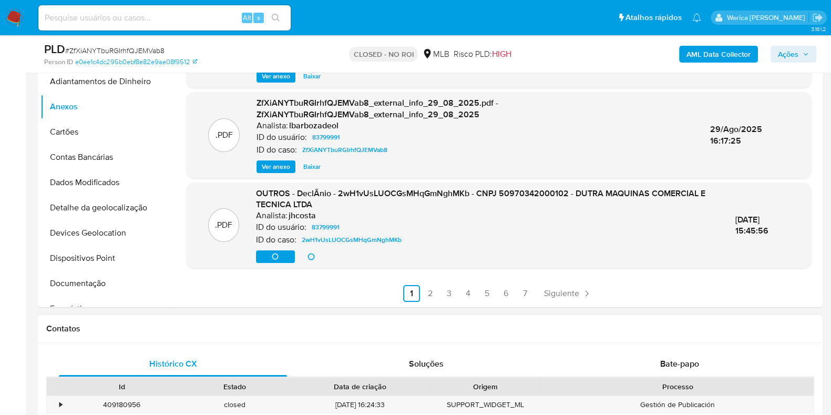
scroll to position [262, 0]
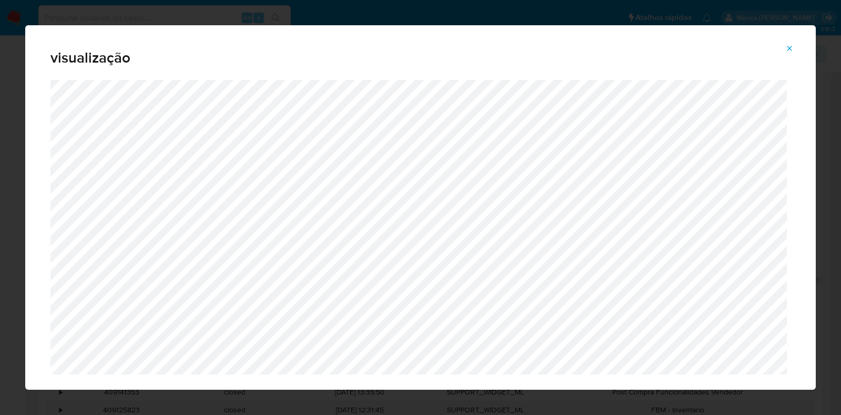
click at [785, 48] on button "Attachment preview" at bounding box center [789, 48] width 23 height 17
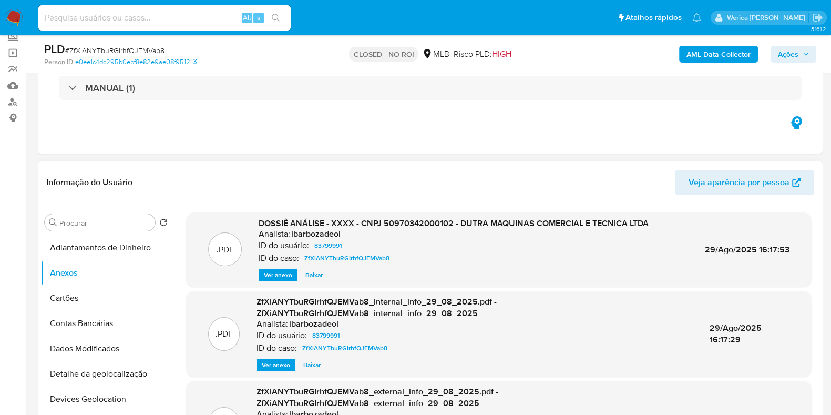
scroll to position [65, 0]
click at [285, 278] on span "Ver anexo" at bounding box center [278, 276] width 28 height 11
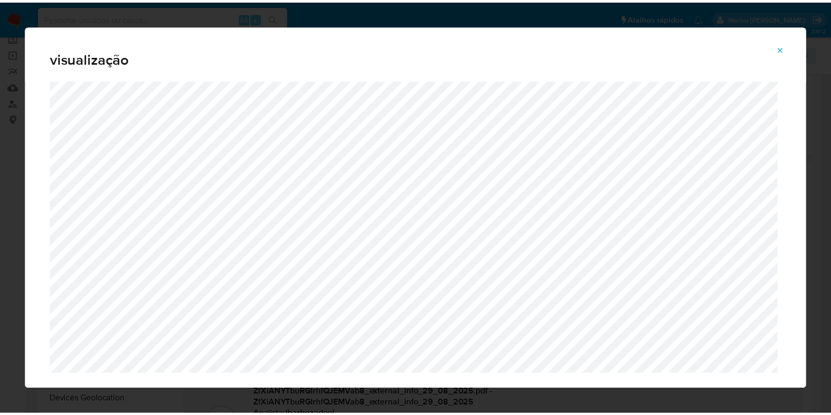
scroll to position [26, 0]
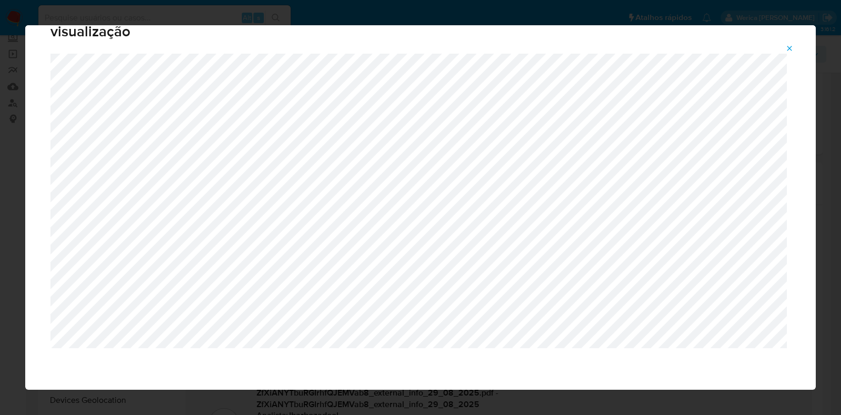
click at [786, 47] on button "Attachment preview" at bounding box center [789, 48] width 23 height 17
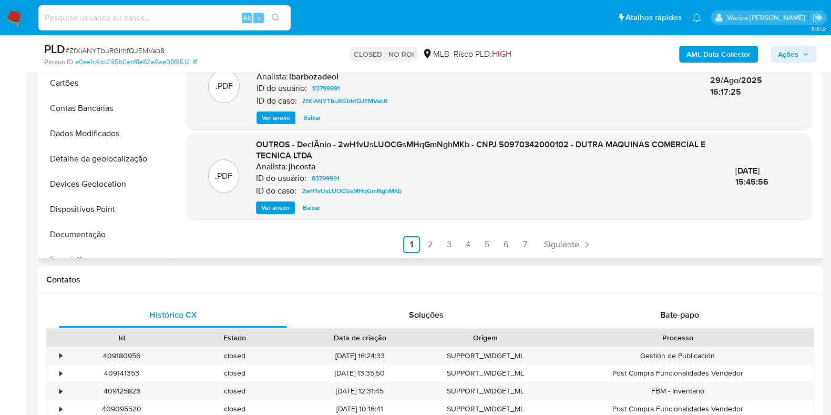
scroll to position [328, 0]
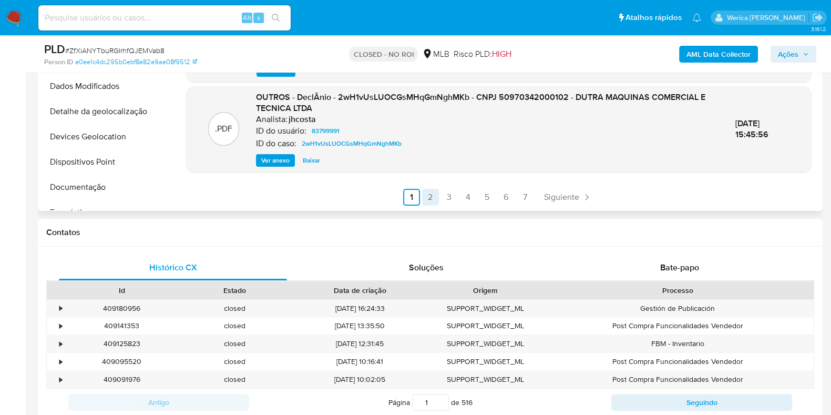
click at [426, 192] on link "2" at bounding box center [430, 197] width 17 height 17
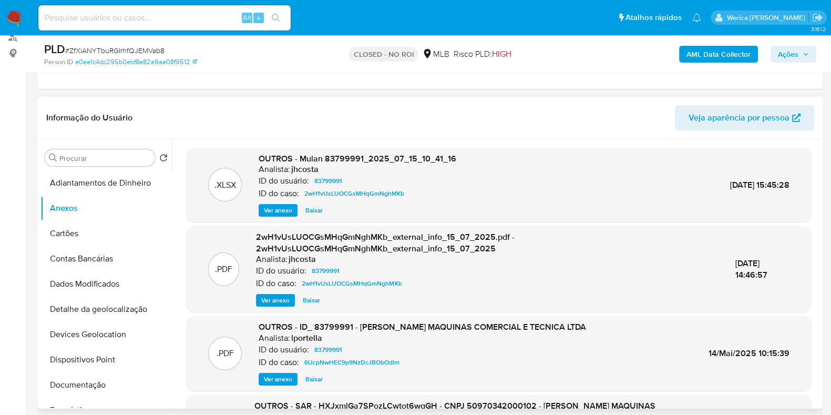
scroll to position [111, 0]
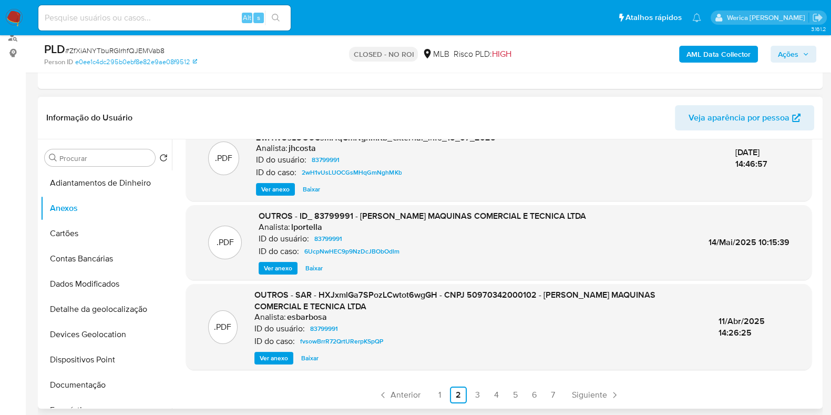
click at [268, 356] on span "Ver anexo" at bounding box center [274, 358] width 28 height 11
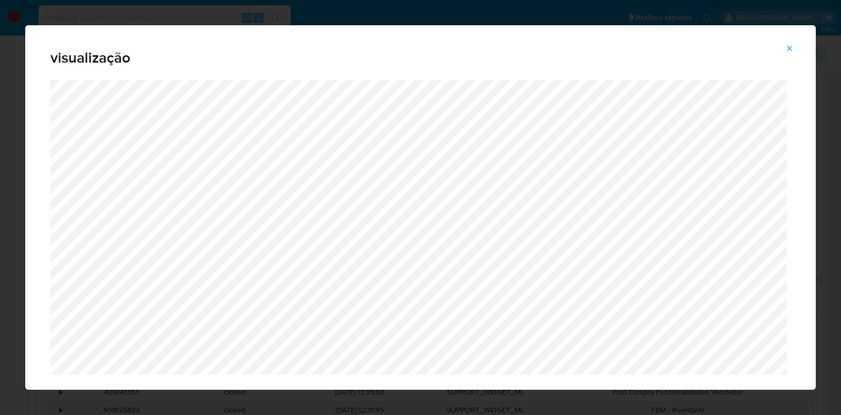
scroll to position [26, 0]
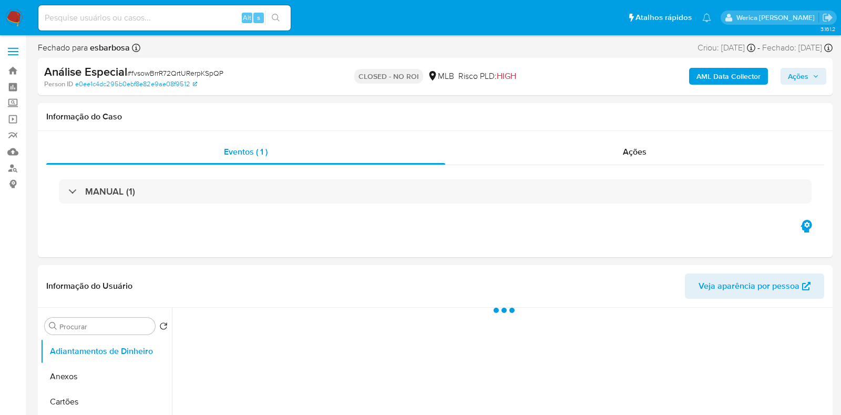
select select "10"
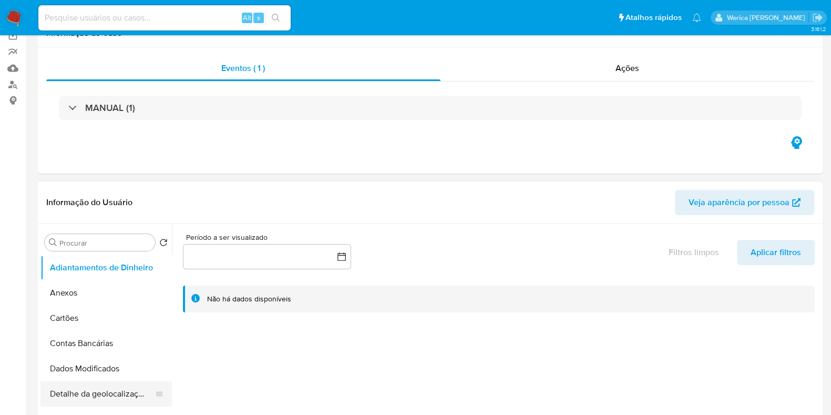
scroll to position [131, 0]
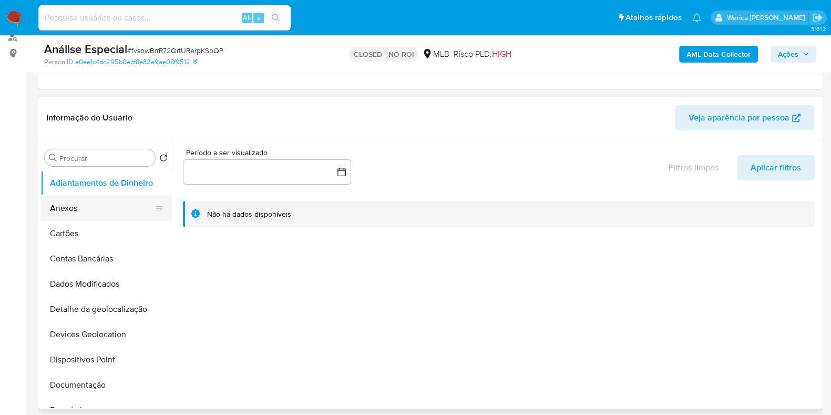
click at [113, 201] on button "Anexos" at bounding box center [101, 207] width 123 height 25
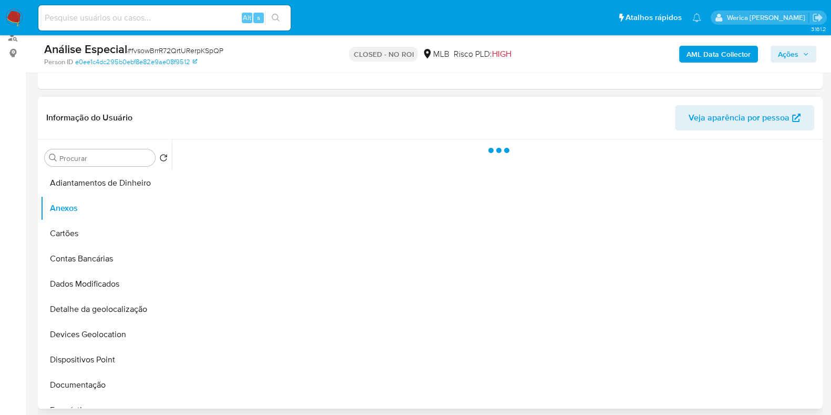
click at [326, 238] on div at bounding box center [496, 273] width 648 height 269
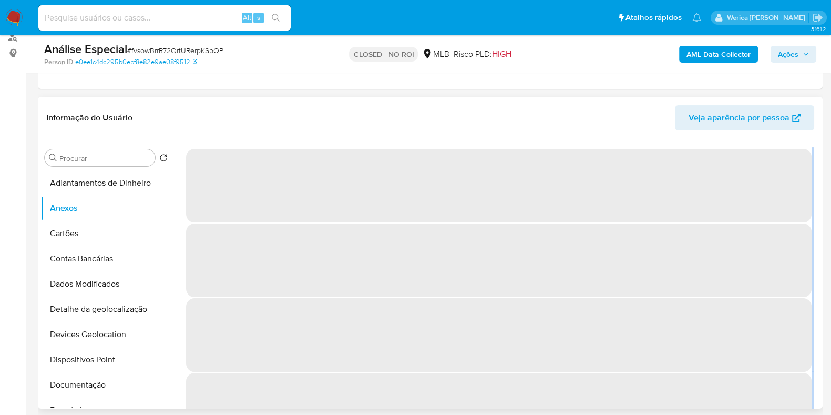
click at [326, 195] on span "‌" at bounding box center [498, 186] width 625 height 74
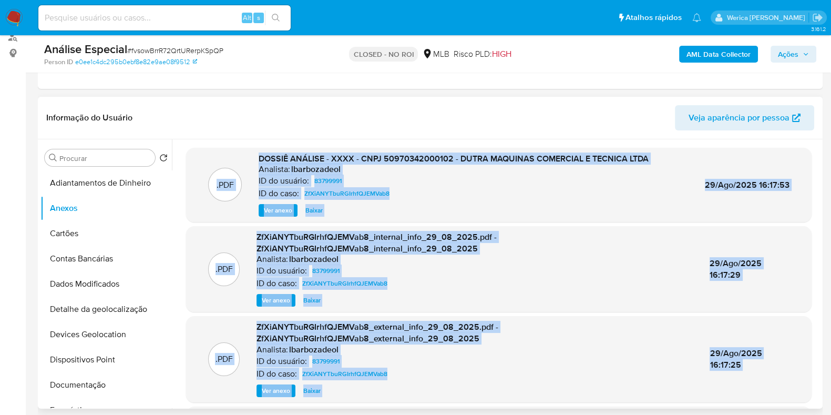
click at [481, 282] on div "ID do caso: ZfXiANYTbuRGIrhfQJEMVab8" at bounding box center [474, 283] width 436 height 13
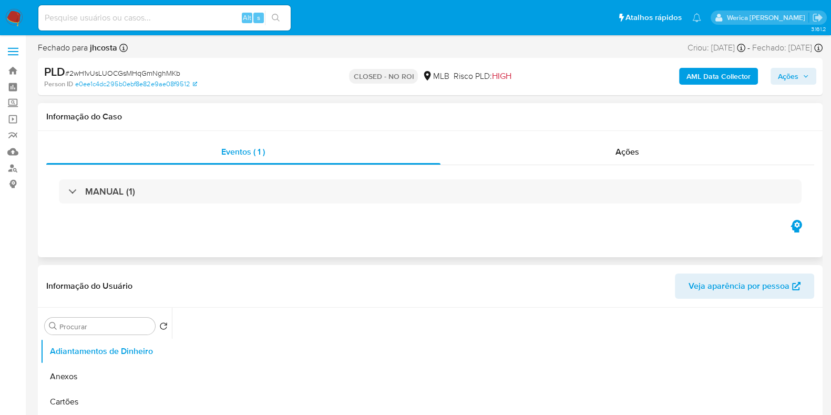
select select "10"
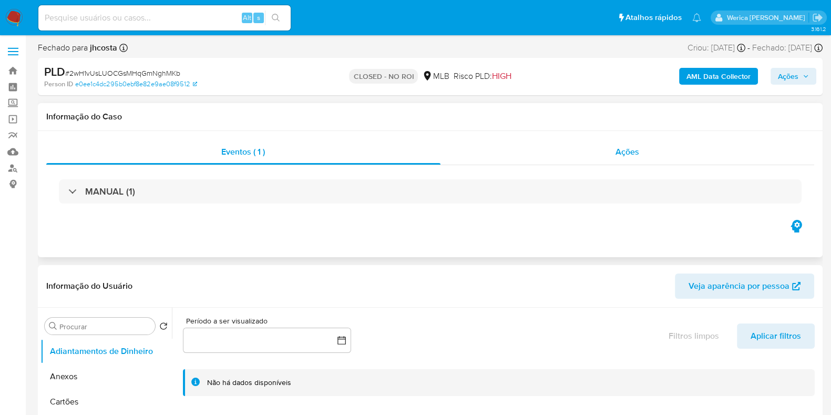
click at [633, 143] on div "Ações" at bounding box center [627, 151] width 374 height 25
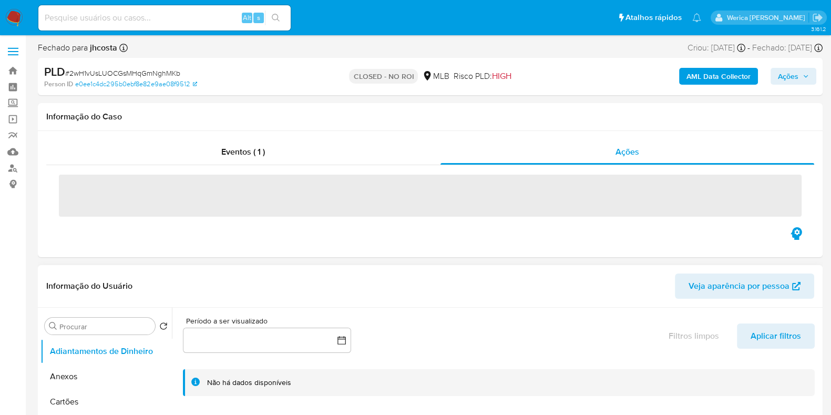
scroll to position [131, 0]
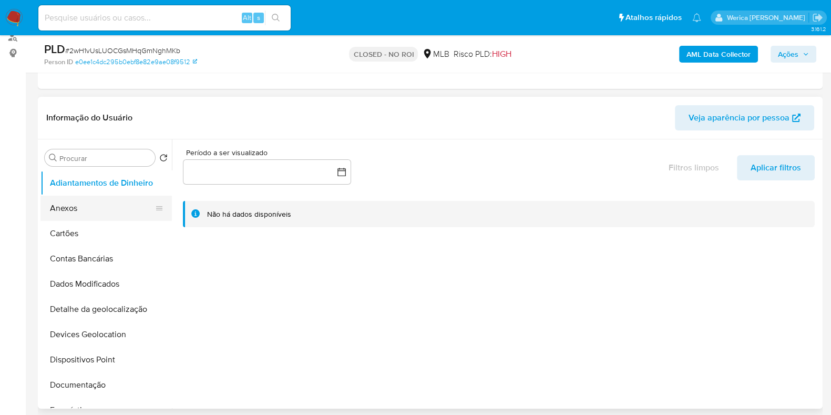
click at [91, 209] on button "Anexos" at bounding box center [101, 207] width 123 height 25
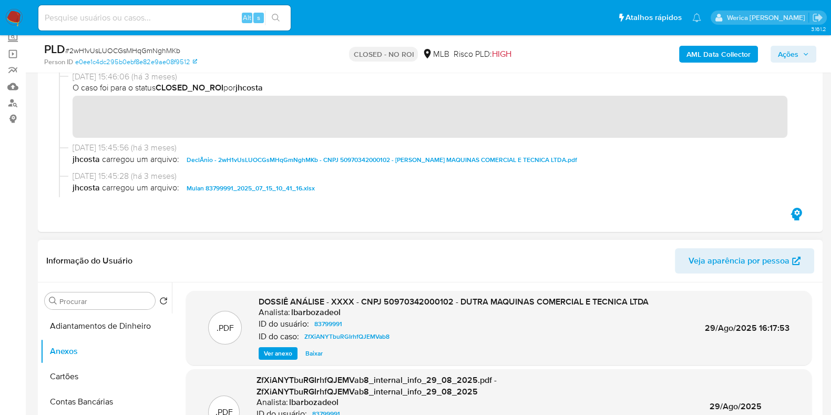
scroll to position [197, 0]
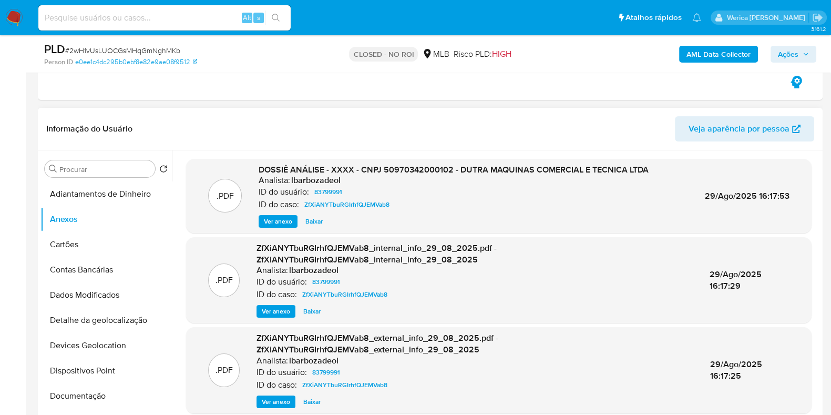
click at [287, 223] on span "Ver anexo" at bounding box center [278, 221] width 28 height 11
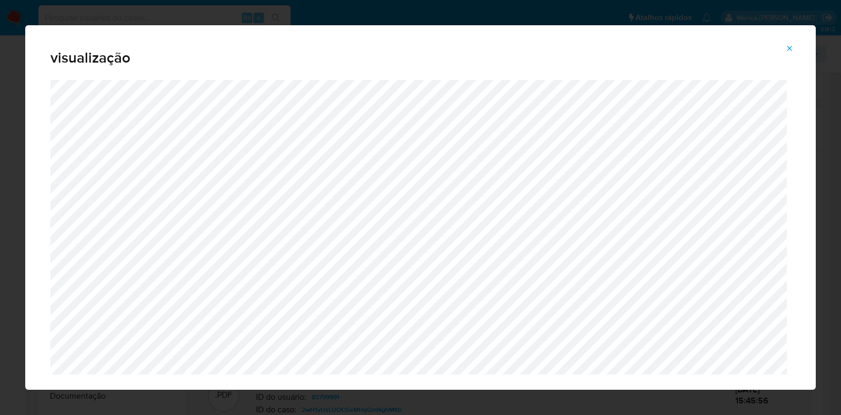
scroll to position [0, 0]
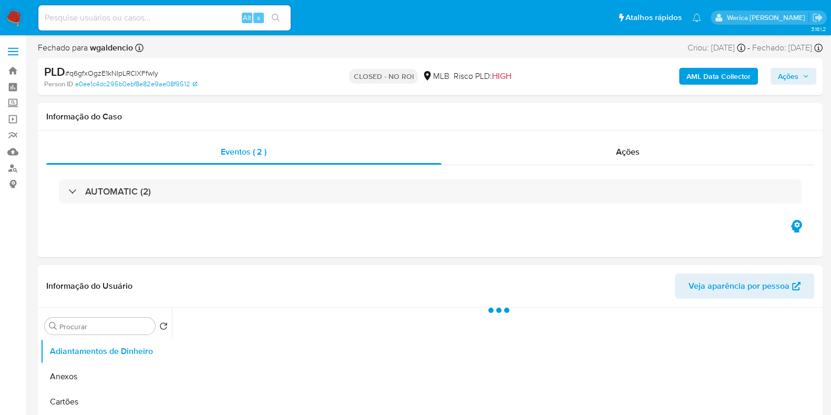
select select "10"
